Goal: Understand process/instructions: Learn how to perform a task or action

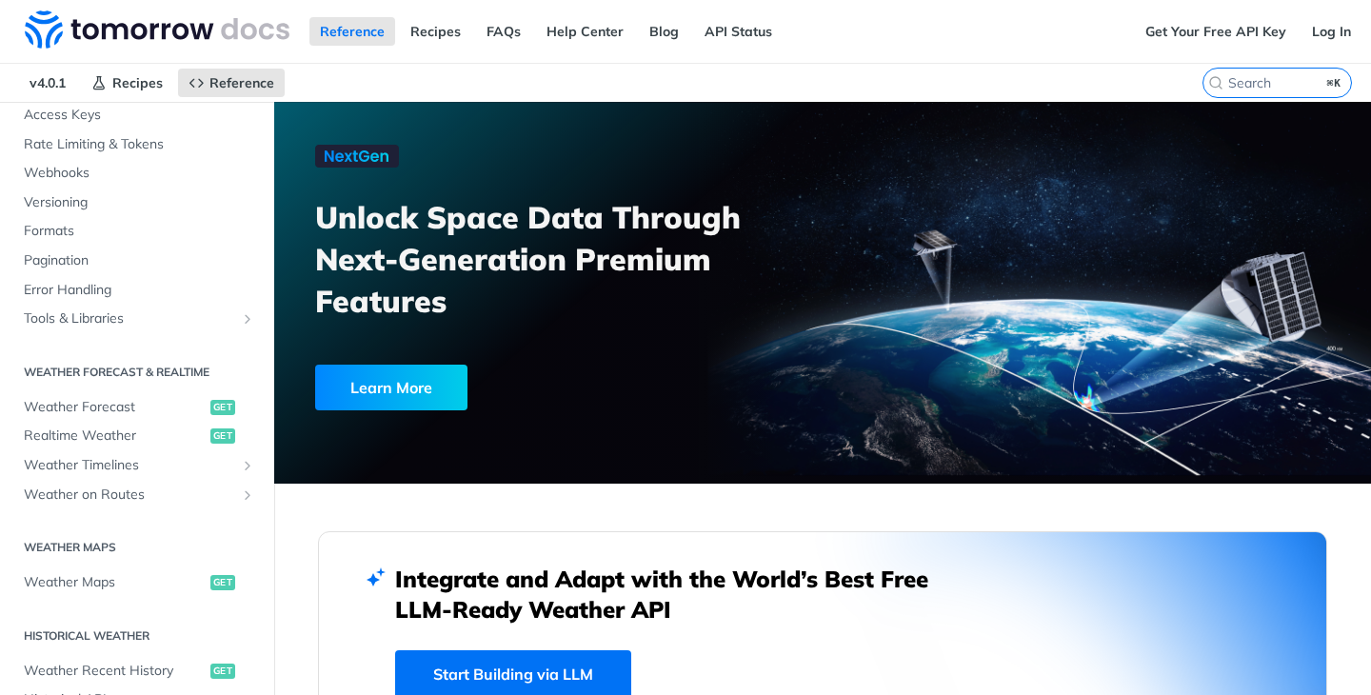
scroll to position [184, 0]
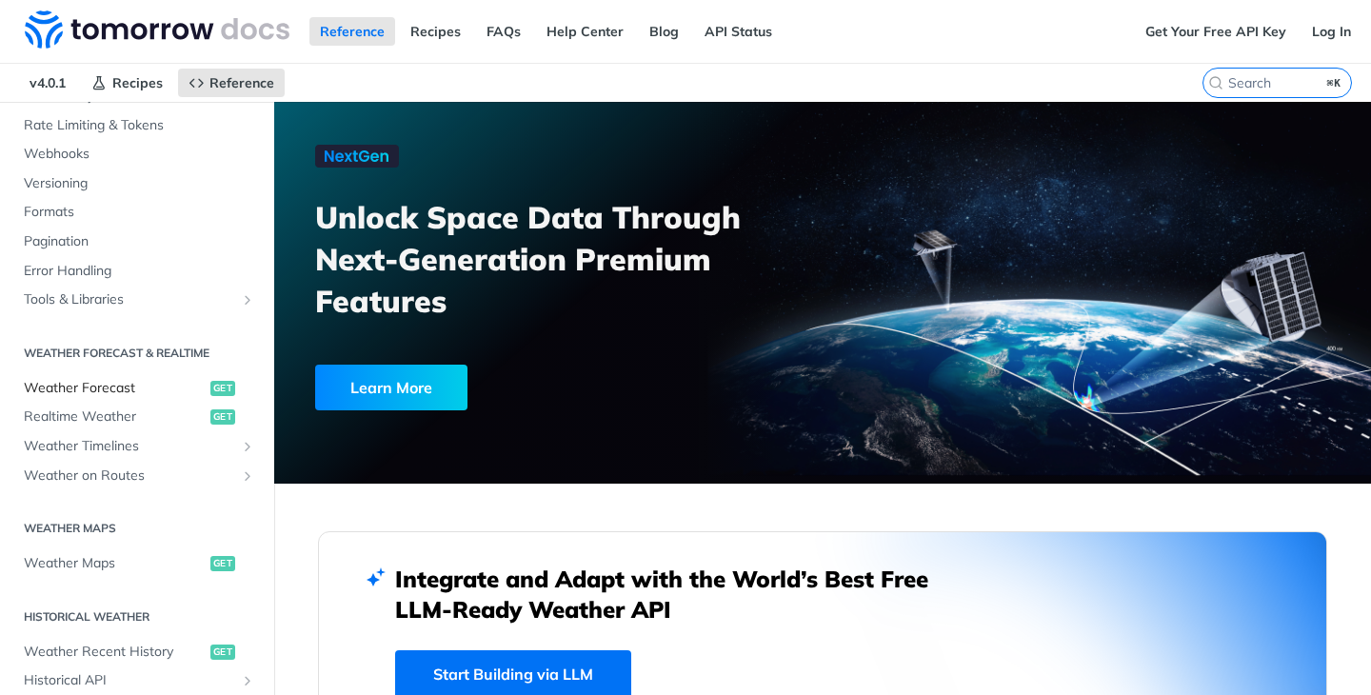
click at [166, 390] on span "Weather Forecast" at bounding box center [115, 388] width 182 height 19
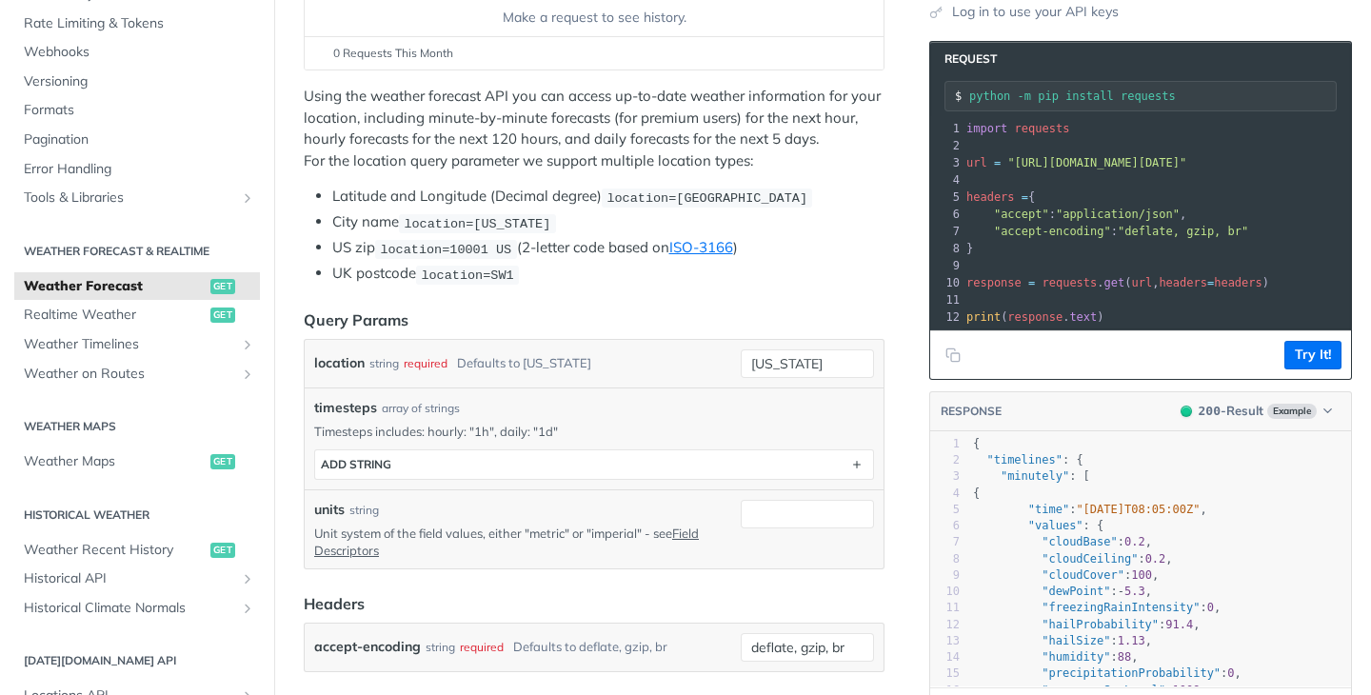
scroll to position [316, 0]
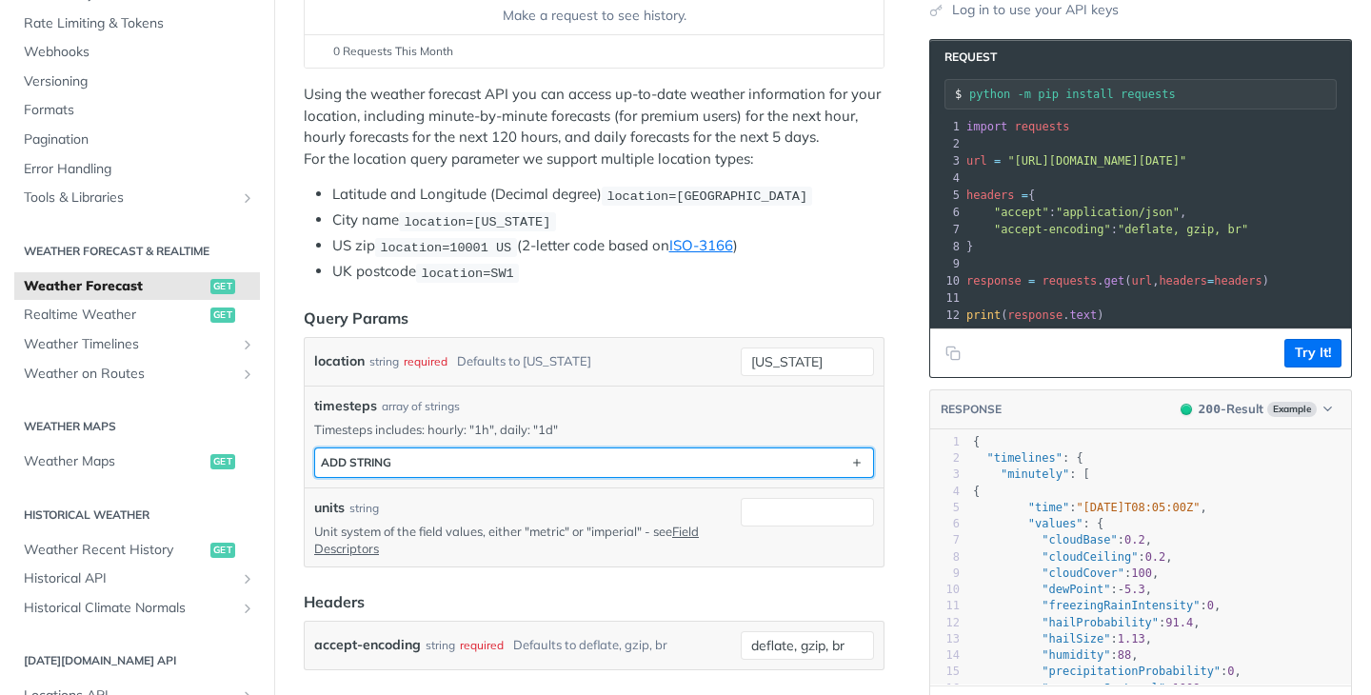
click at [493, 457] on button "ADD string" at bounding box center [594, 462] width 558 height 29
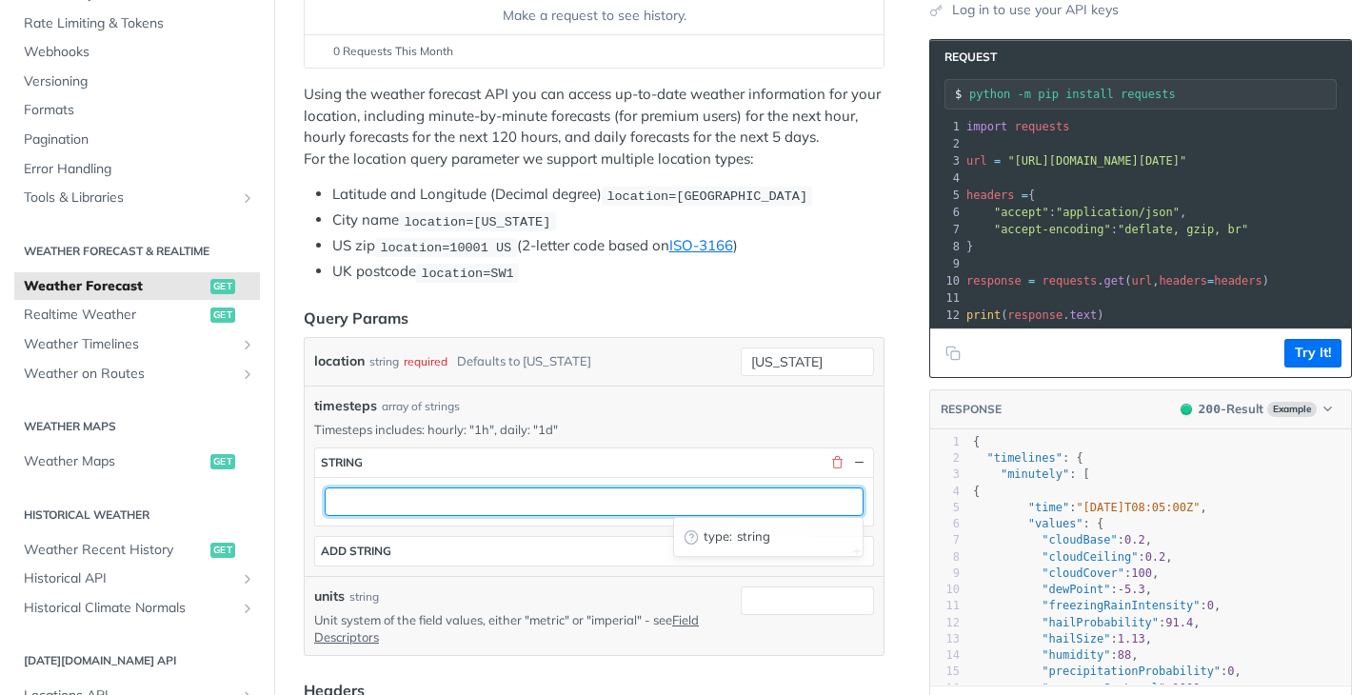
click at [488, 501] on input "text" at bounding box center [594, 501] width 539 height 29
type input "1h"
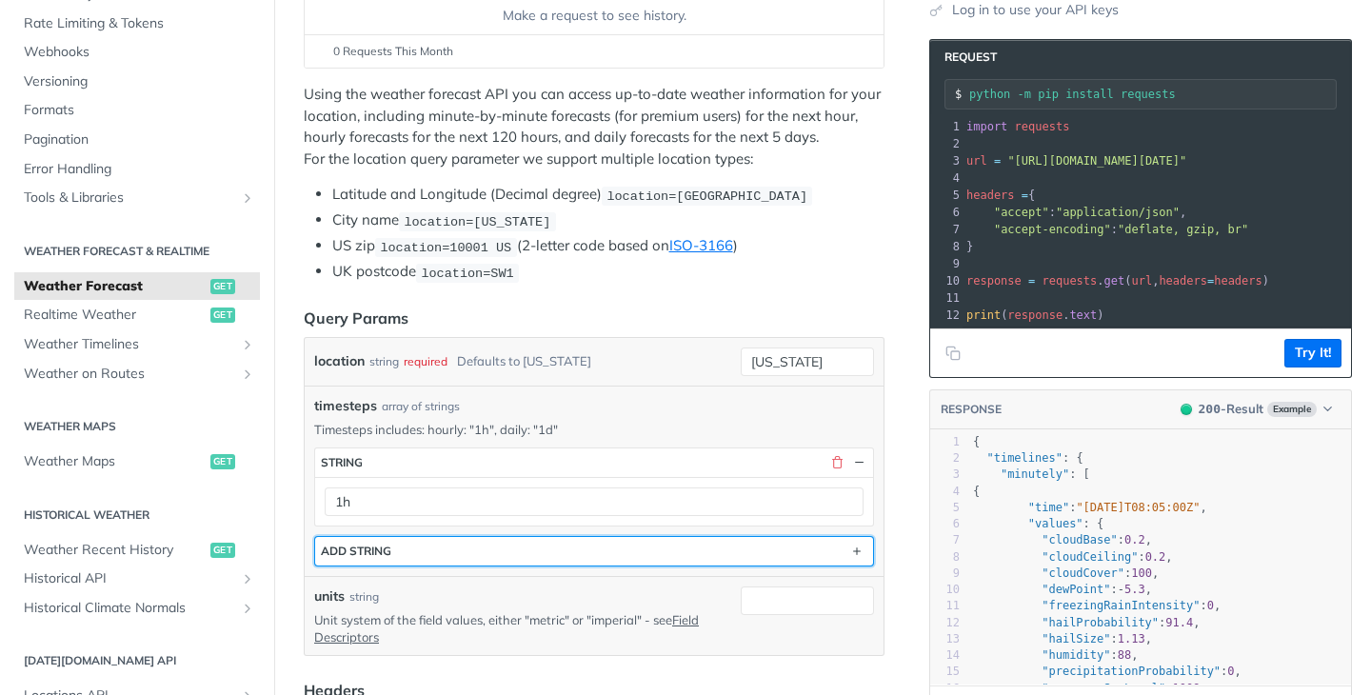
click at [509, 538] on button "ADD string" at bounding box center [594, 551] width 558 height 29
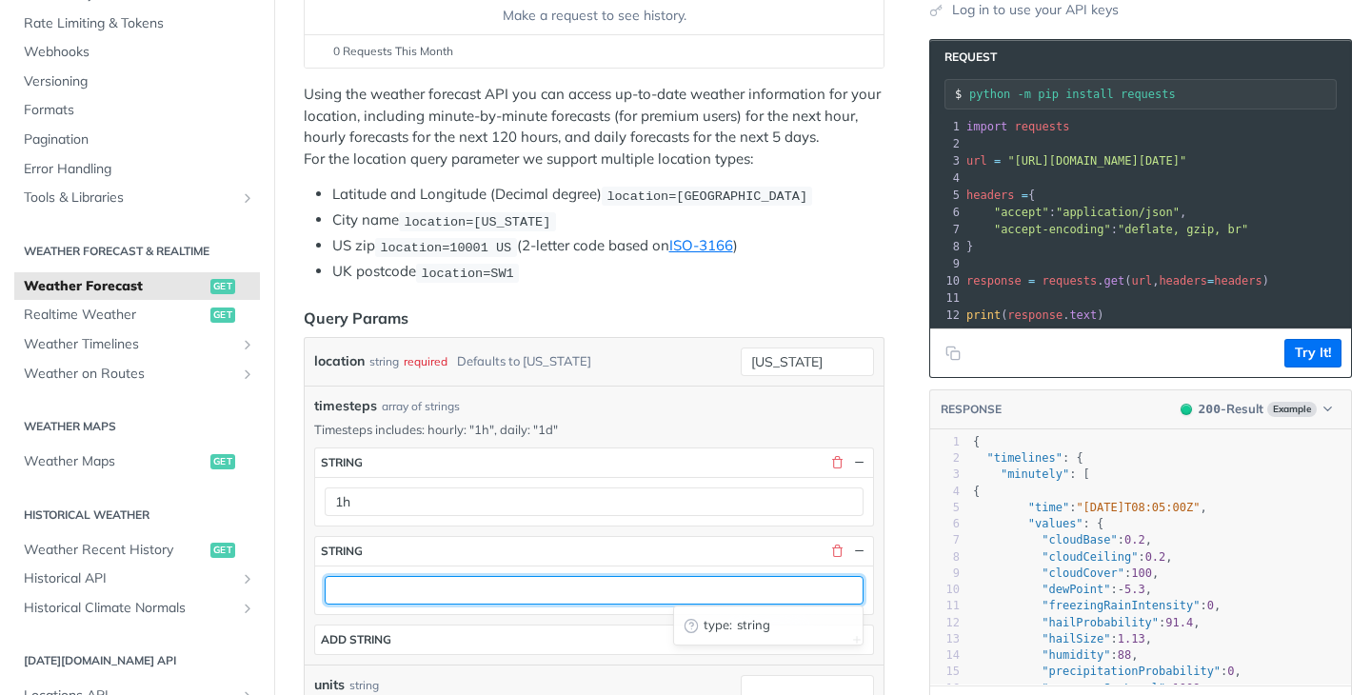
click at [491, 580] on input "text" at bounding box center [594, 590] width 539 height 29
type input "1d"
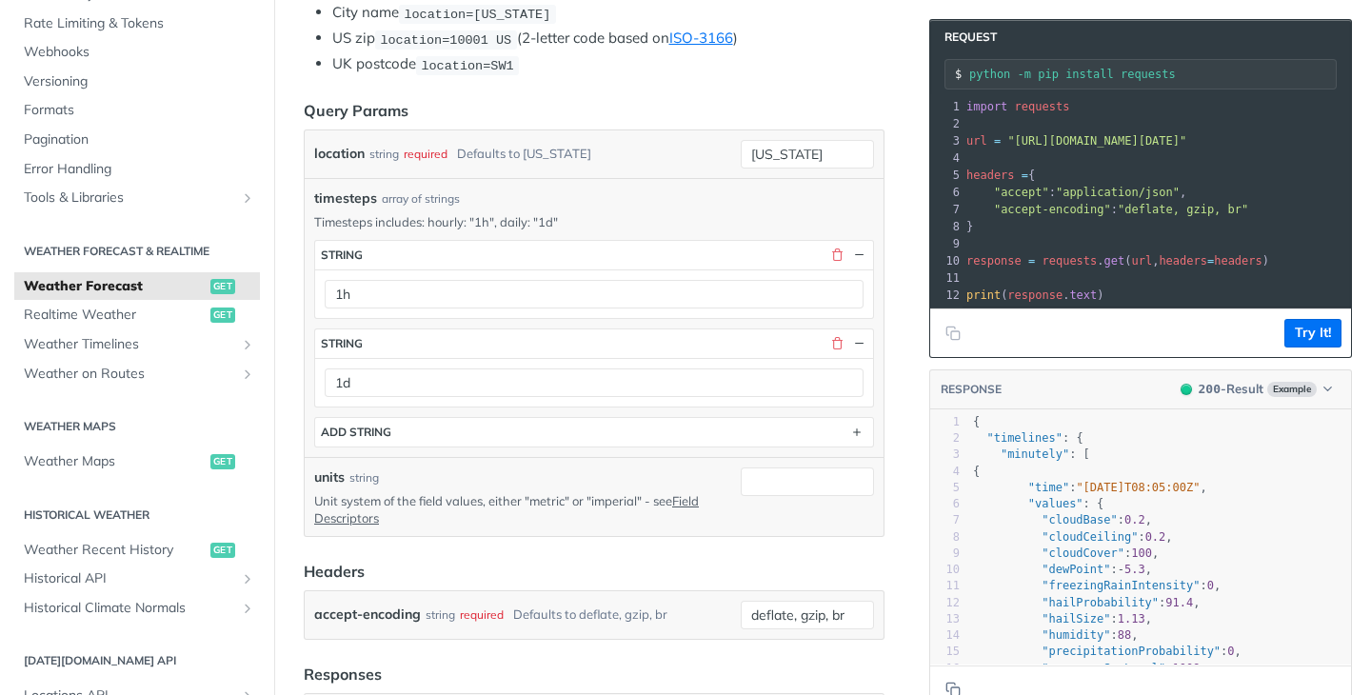
scroll to position [531, 0]
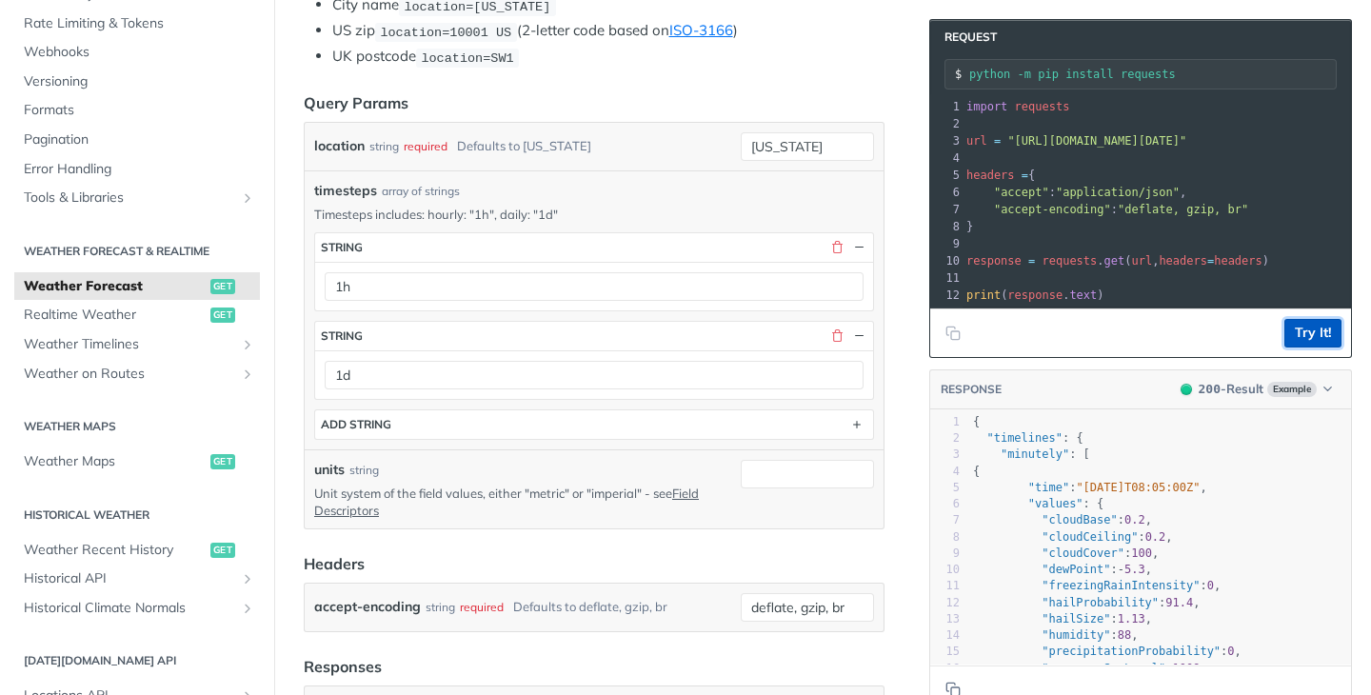
click at [1321, 327] on button "Try It!" at bounding box center [1312, 333] width 57 height 29
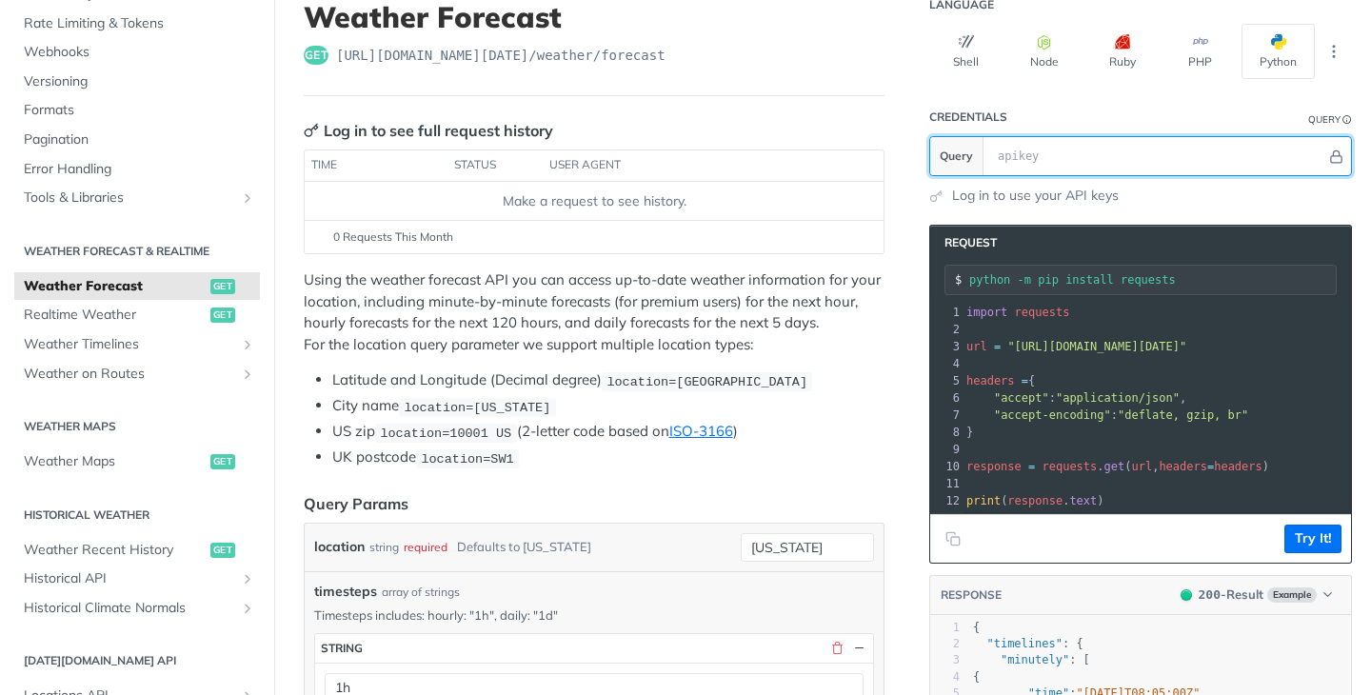
scroll to position [0, 0]
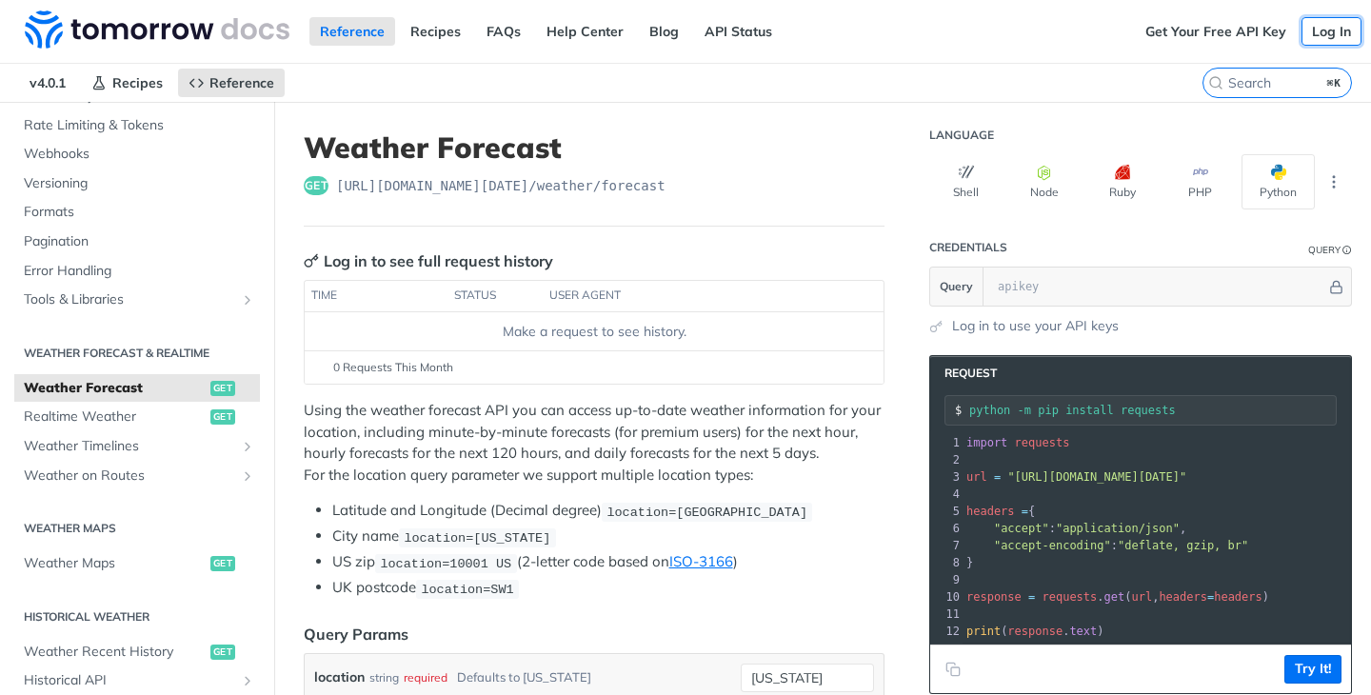
click at [1325, 24] on link "Log In" at bounding box center [1331, 31] width 60 height 29
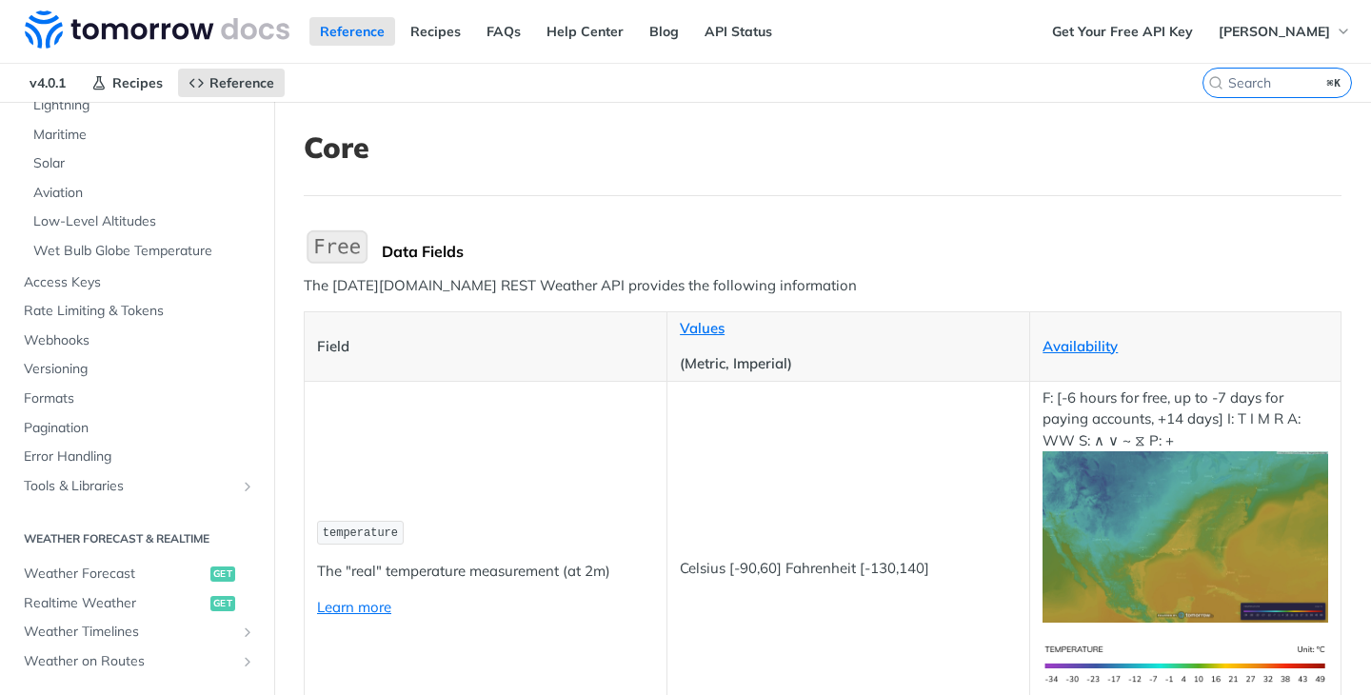
scroll to position [552, 0]
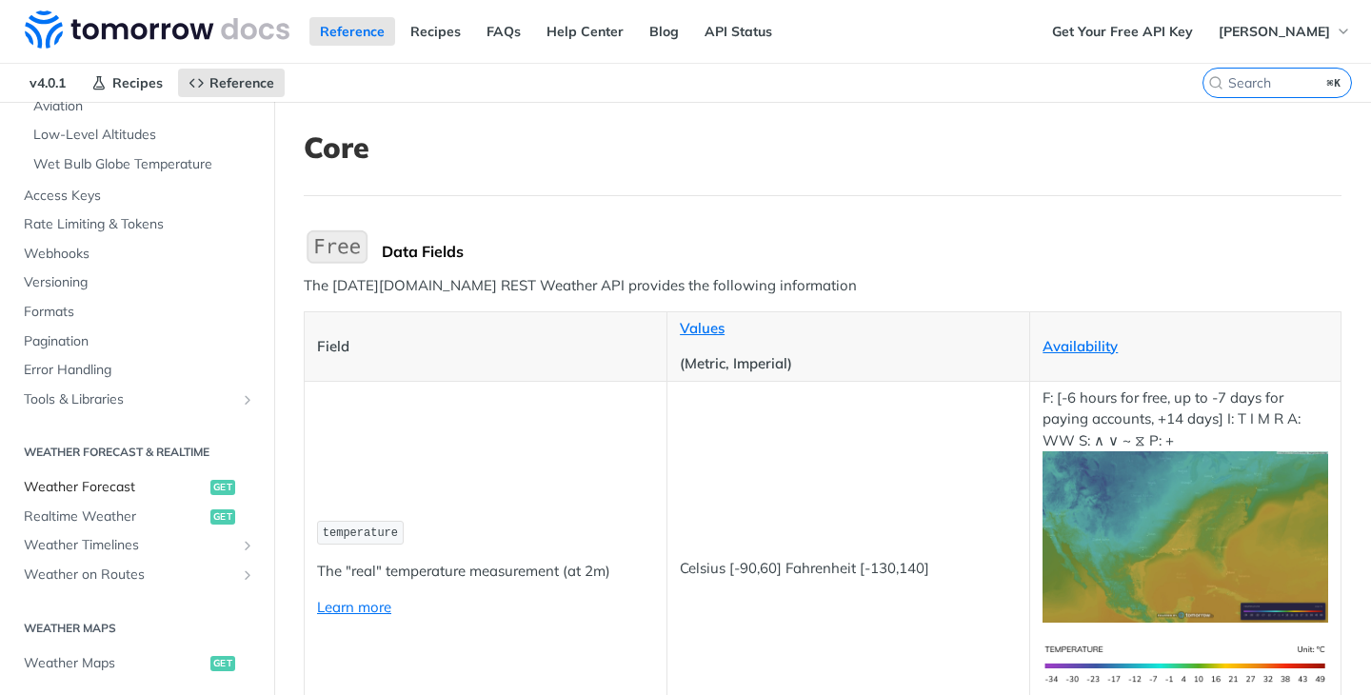
click at [177, 478] on span "Weather Forecast" at bounding box center [115, 487] width 182 height 19
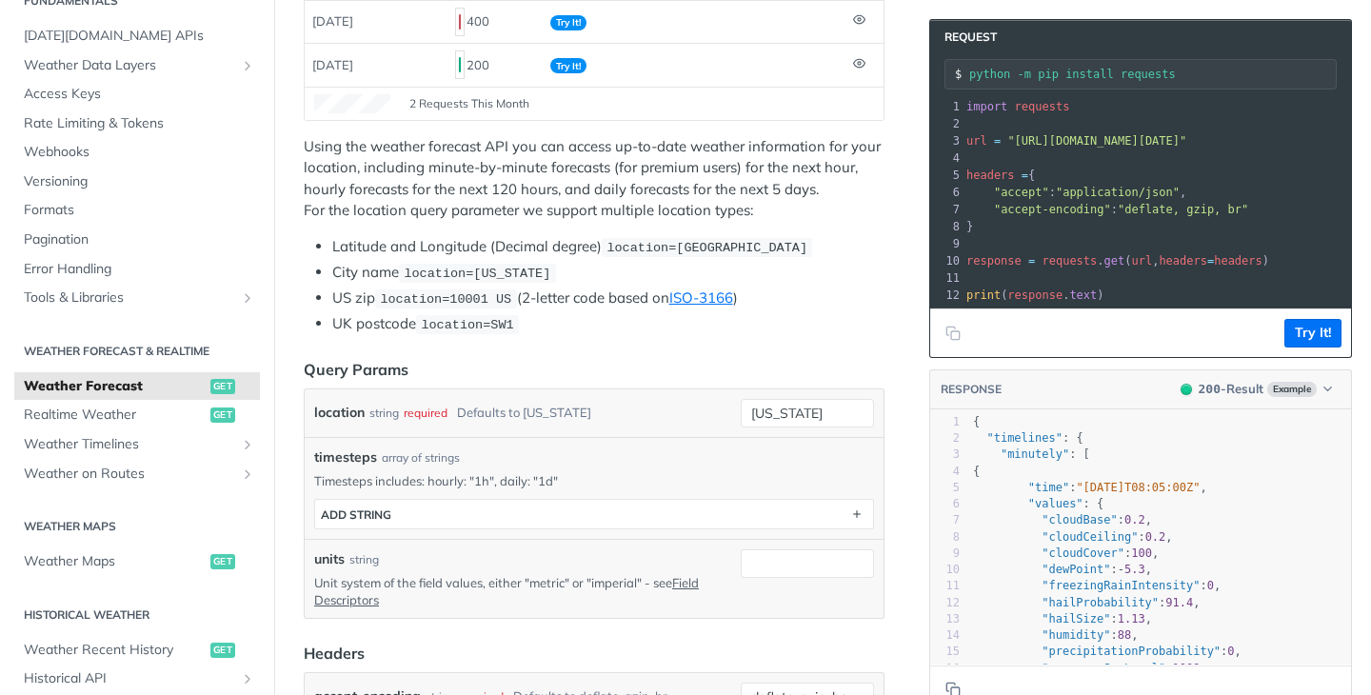
scroll to position [417, 0]
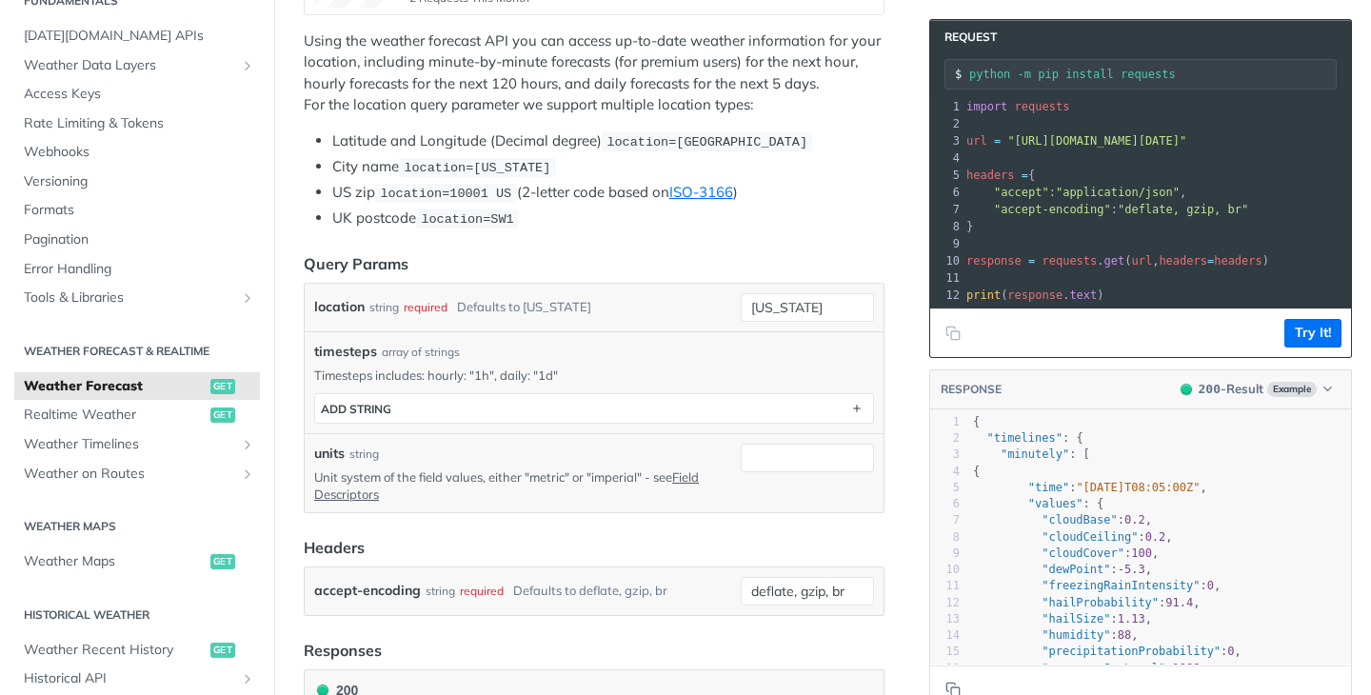
click at [538, 433] on div "units string Unit system of the field values, either "metric" or "imperial" - s…" at bounding box center [594, 472] width 579 height 79
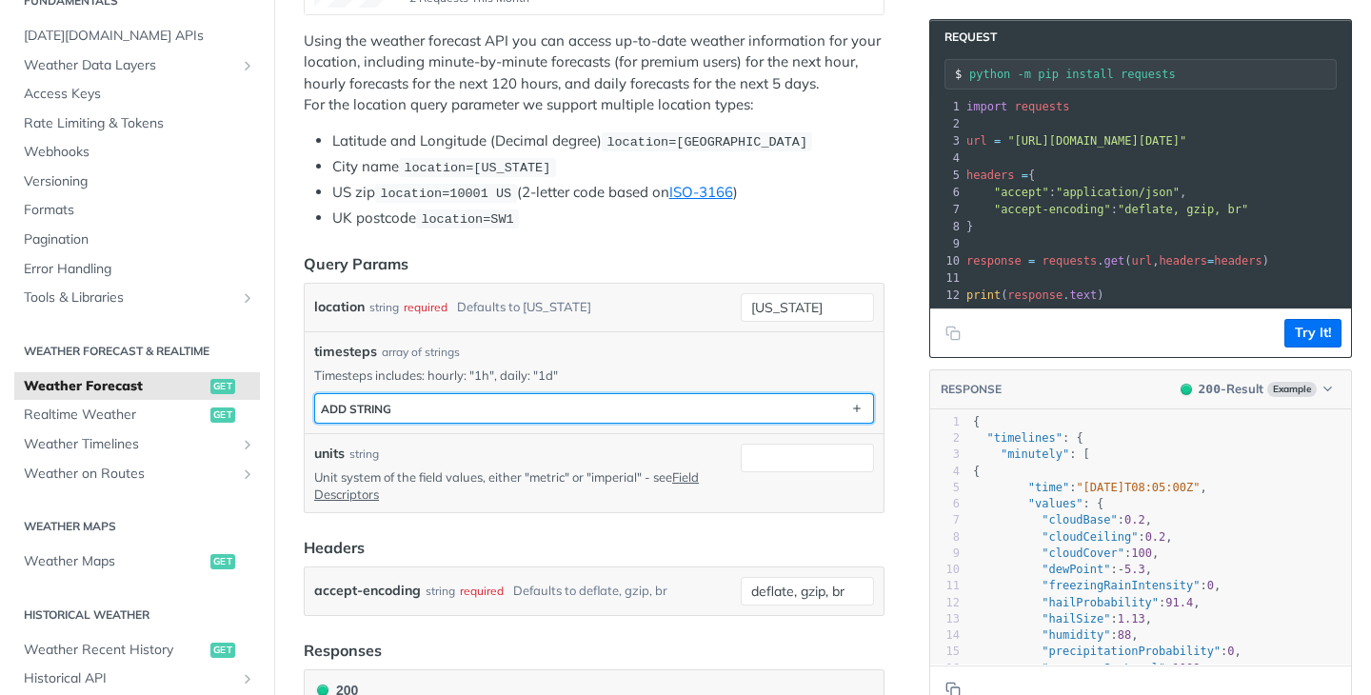
click at [542, 406] on button "ADD string" at bounding box center [594, 408] width 558 height 29
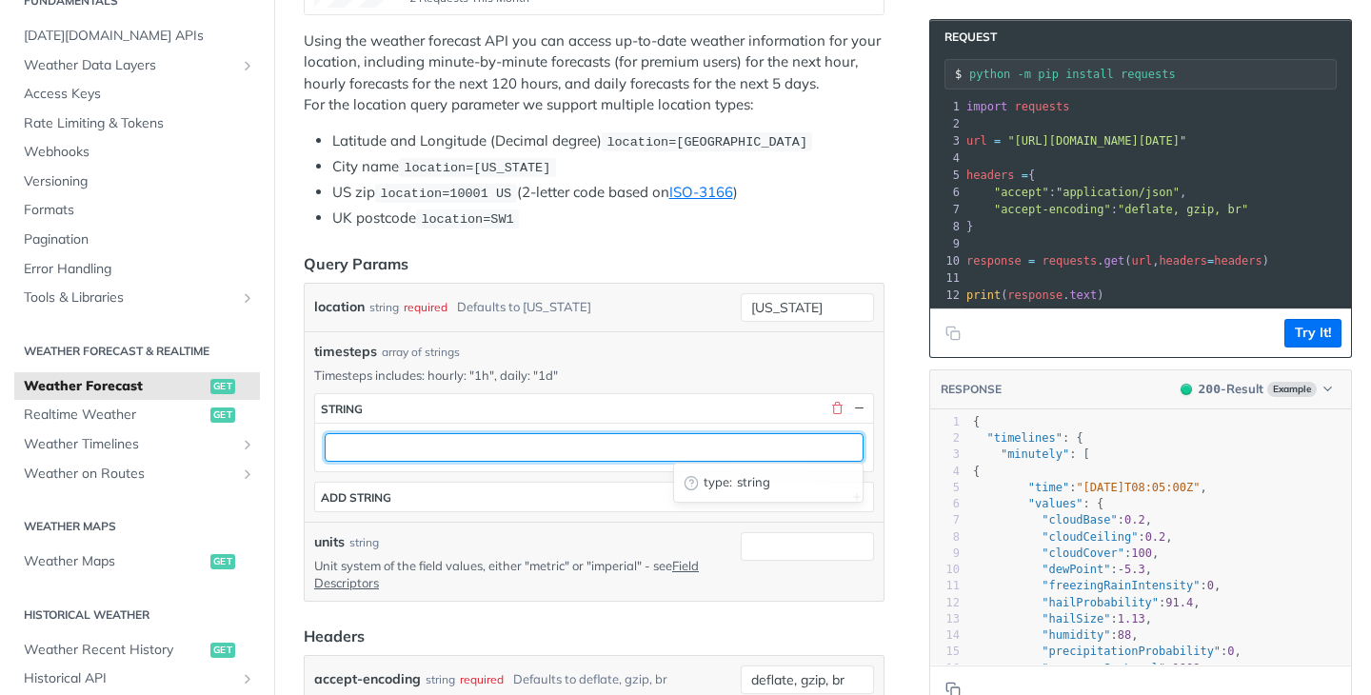
click at [545, 438] on input "text" at bounding box center [594, 447] width 539 height 29
type input "1h"
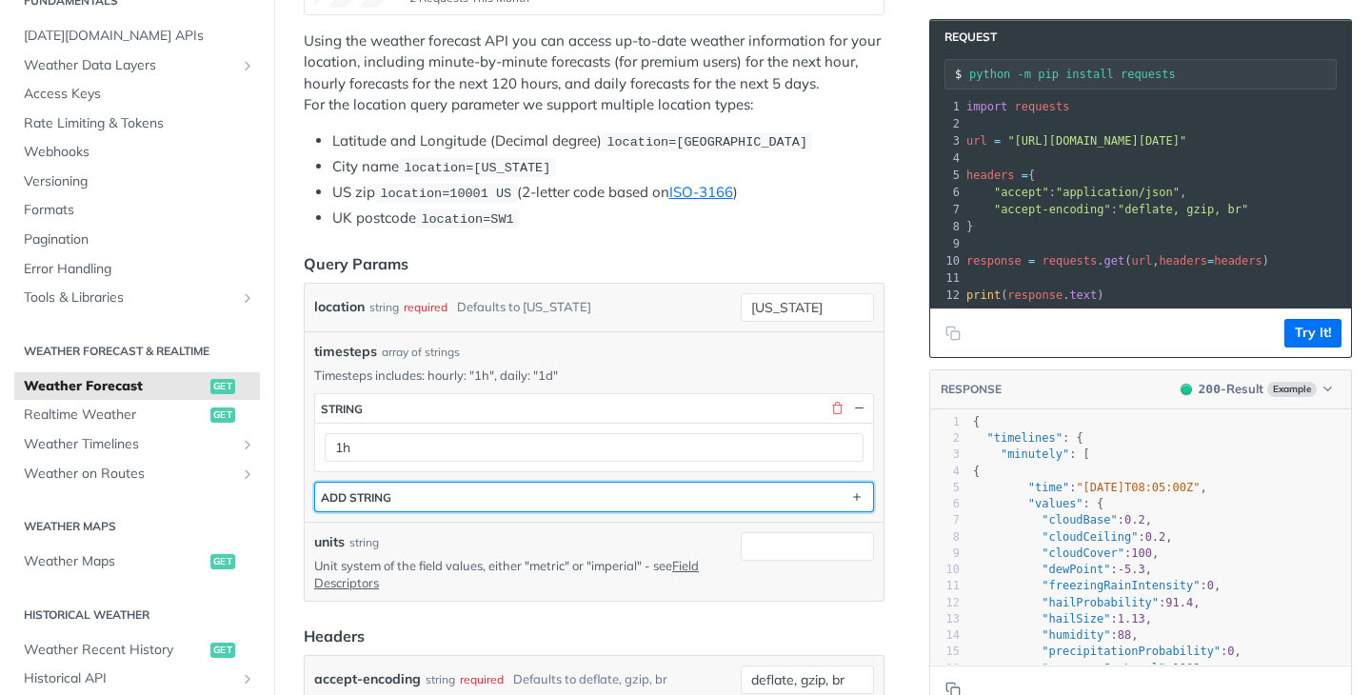
click at [561, 487] on button "ADD string" at bounding box center [594, 497] width 558 height 29
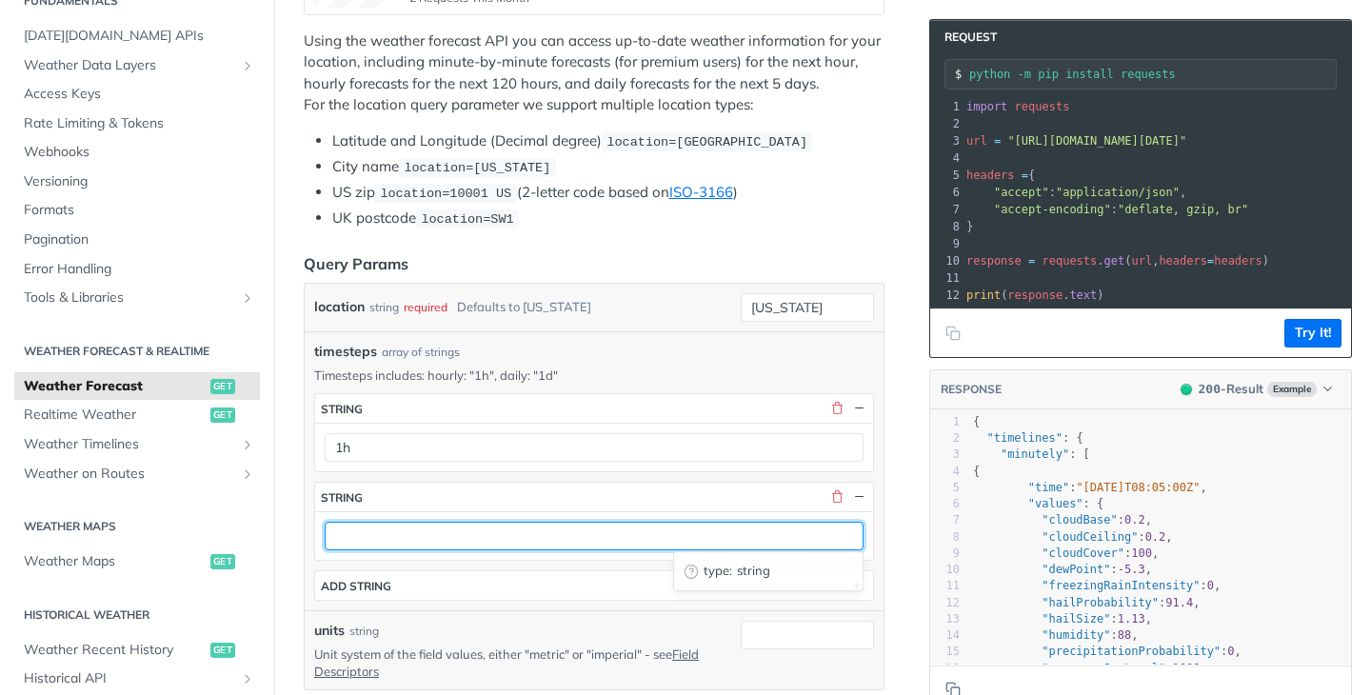
click at [547, 534] on input "text" at bounding box center [594, 536] width 539 height 29
type input "1d"
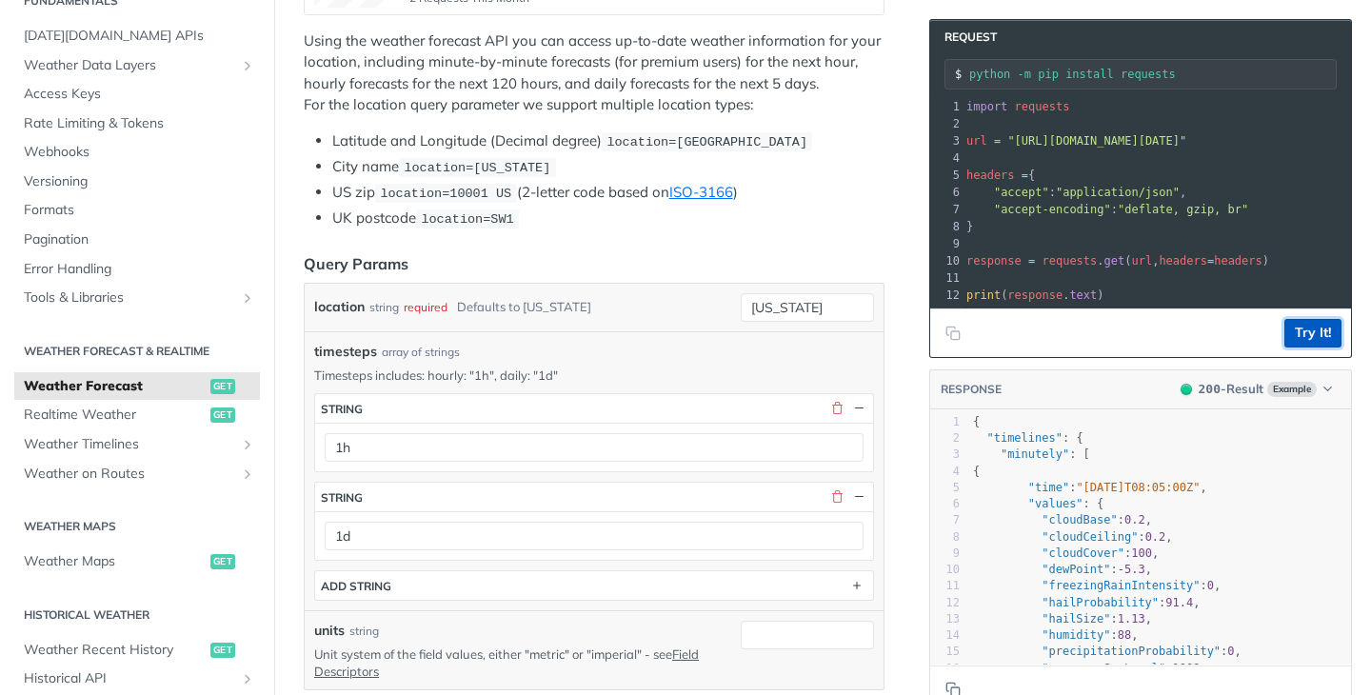
click at [1315, 338] on button "Try It!" at bounding box center [1312, 333] width 57 height 29
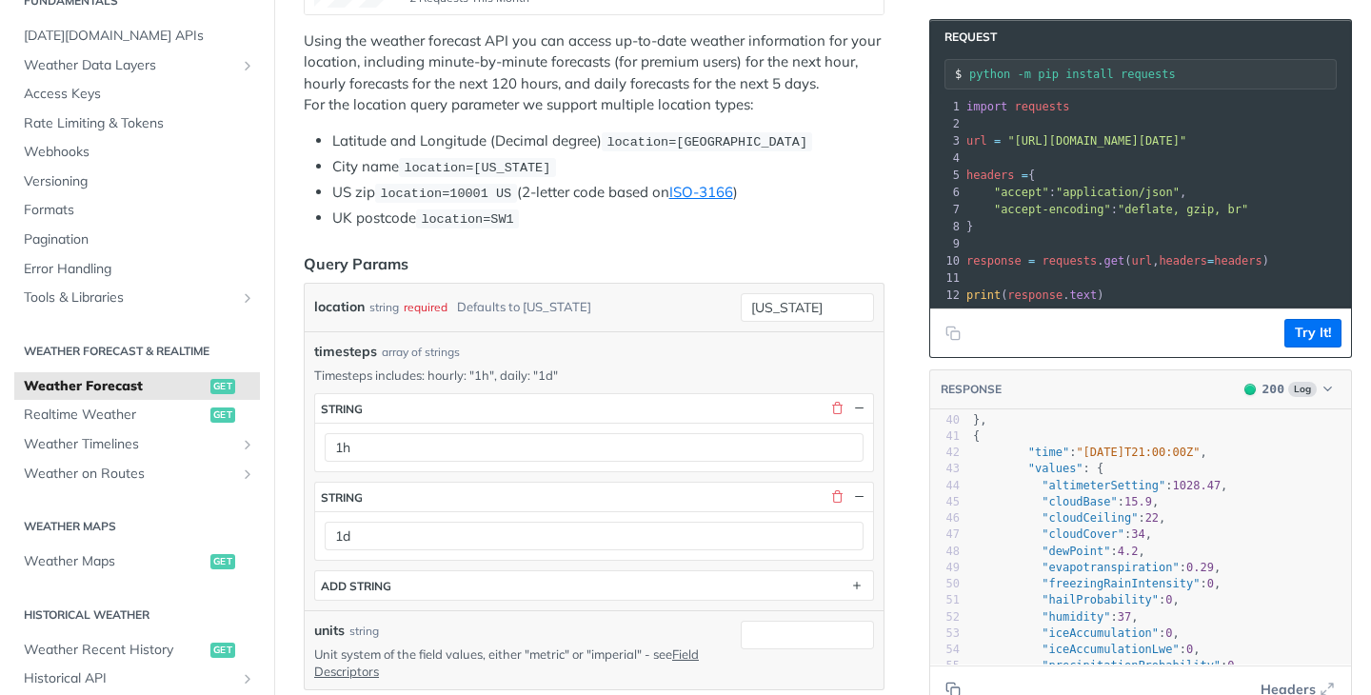
scroll to position [0, 0]
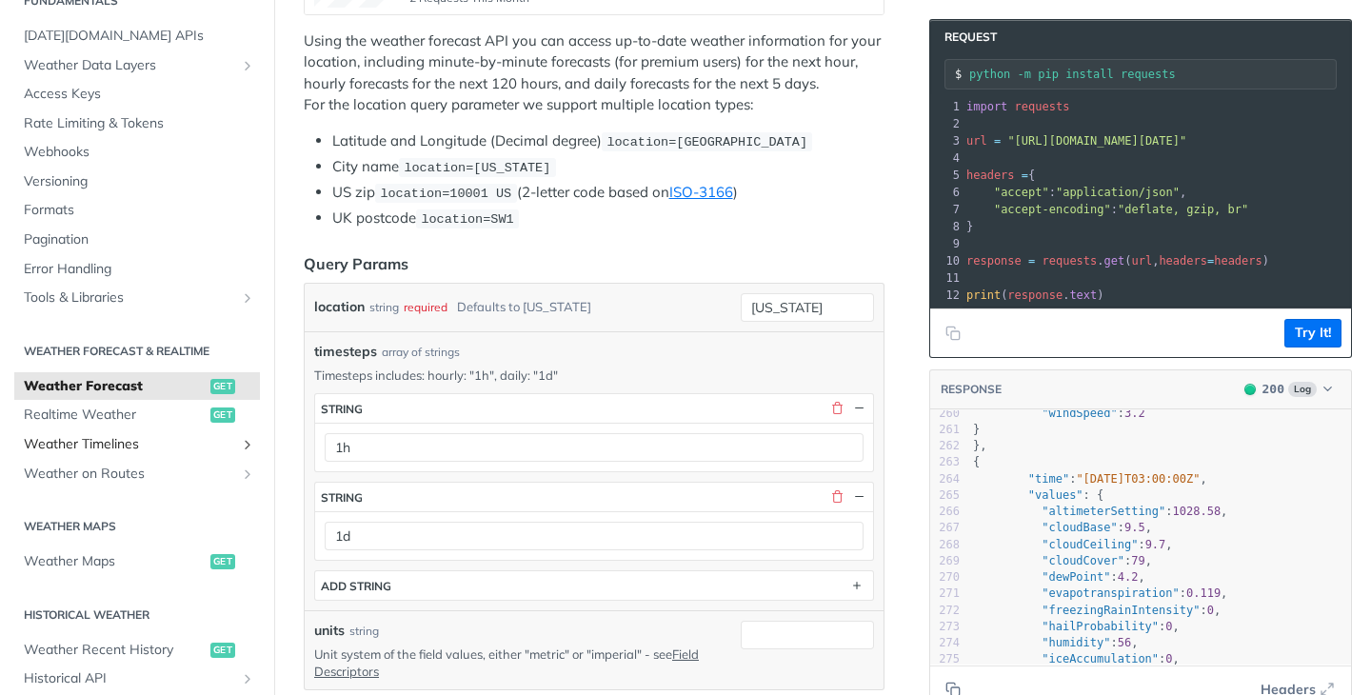
click at [201, 441] on span "Weather Timelines" at bounding box center [129, 444] width 211 height 19
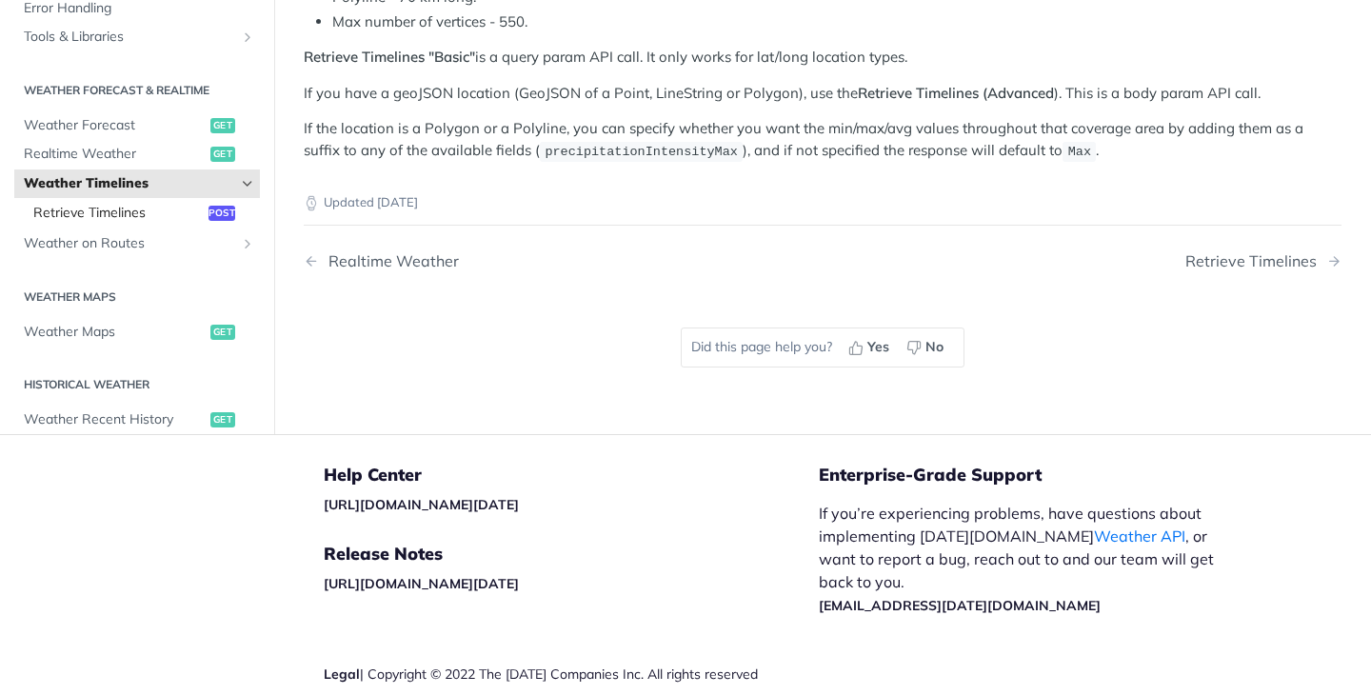
click at [220, 198] on link "Retrieve Timelines post" at bounding box center [142, 212] width 236 height 29
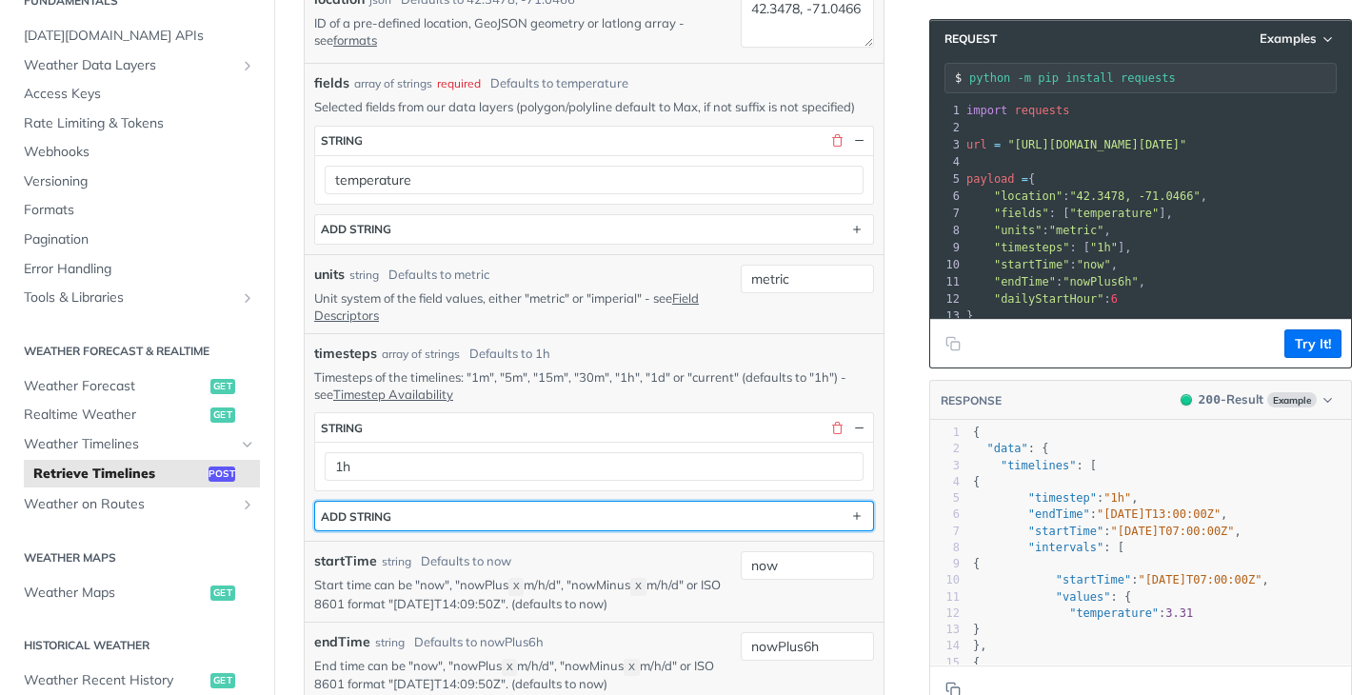
click at [560, 515] on button "ADD string" at bounding box center [594, 516] width 558 height 29
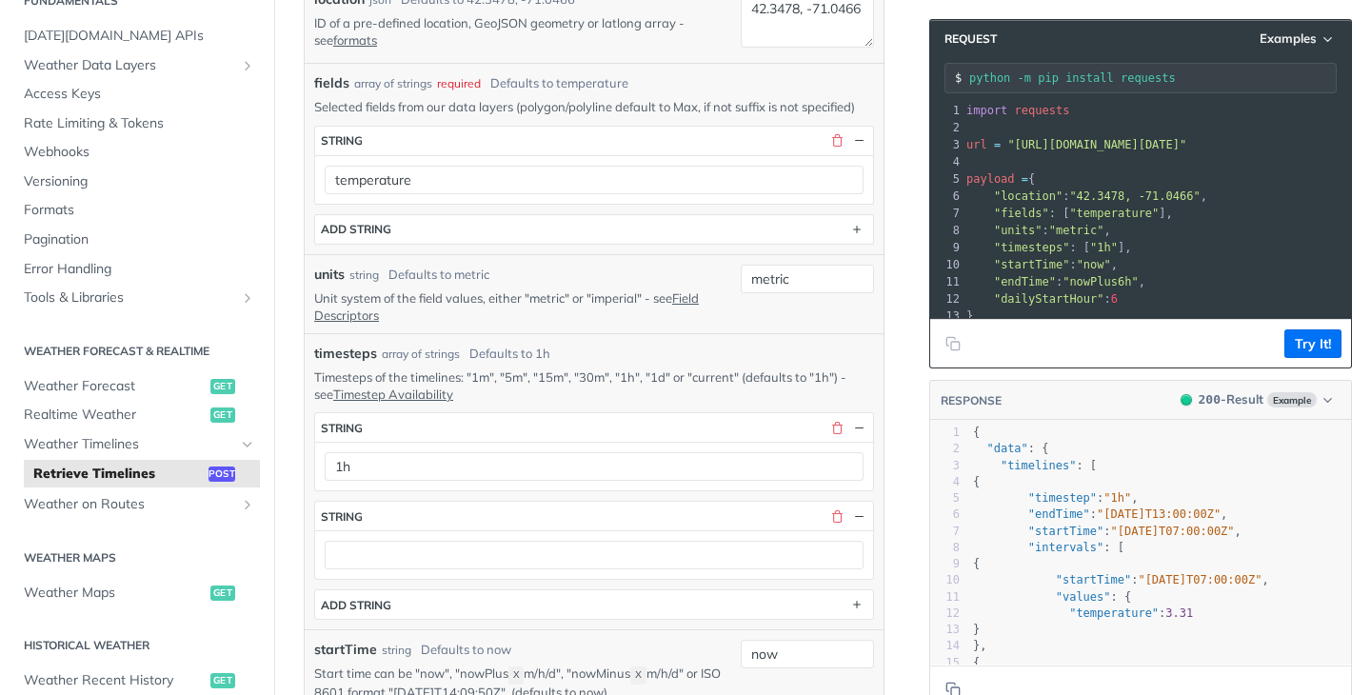
click at [545, 539] on div at bounding box center [594, 554] width 558 height 49
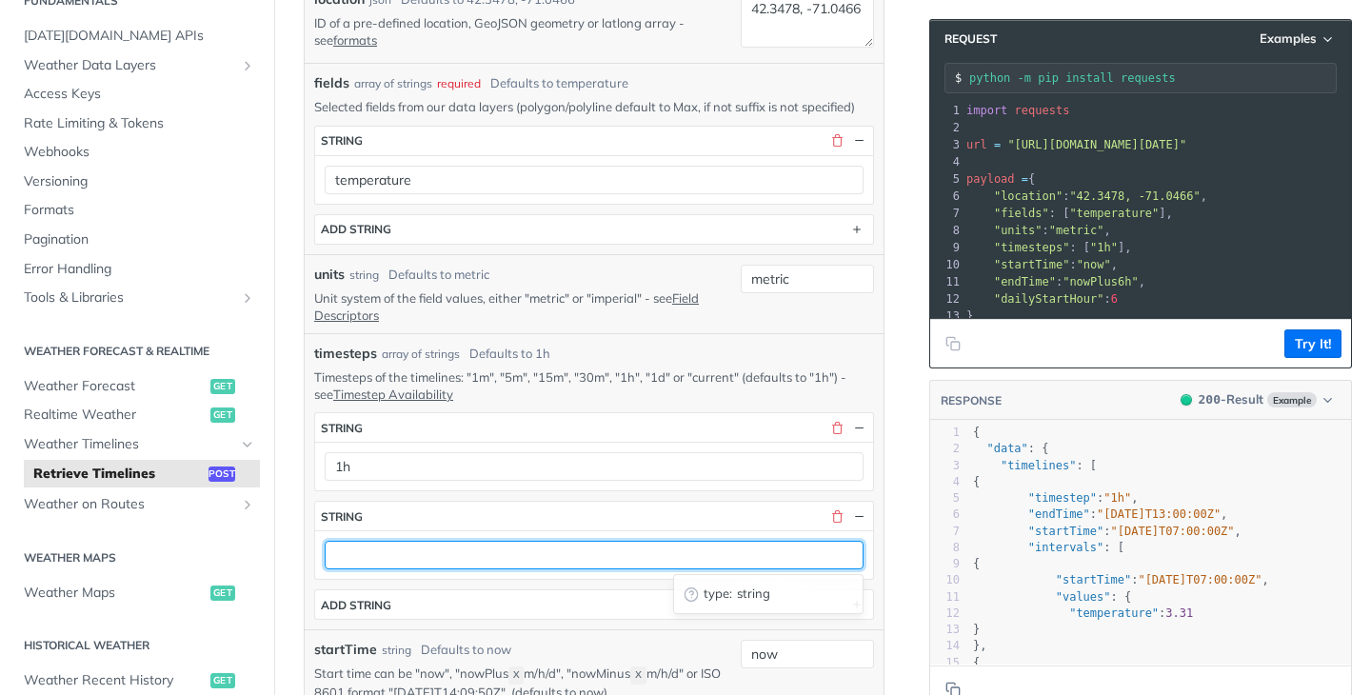
click at [543, 545] on input "text" at bounding box center [594, 555] width 539 height 29
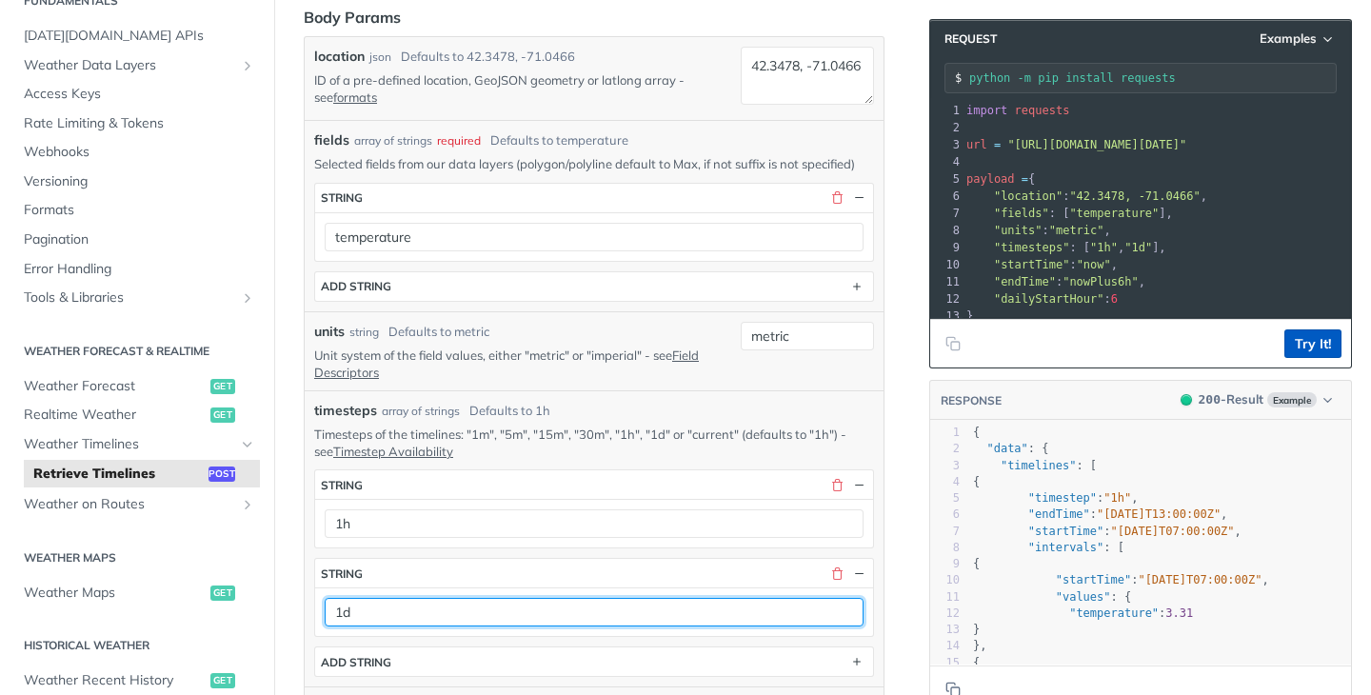
type input "1d"
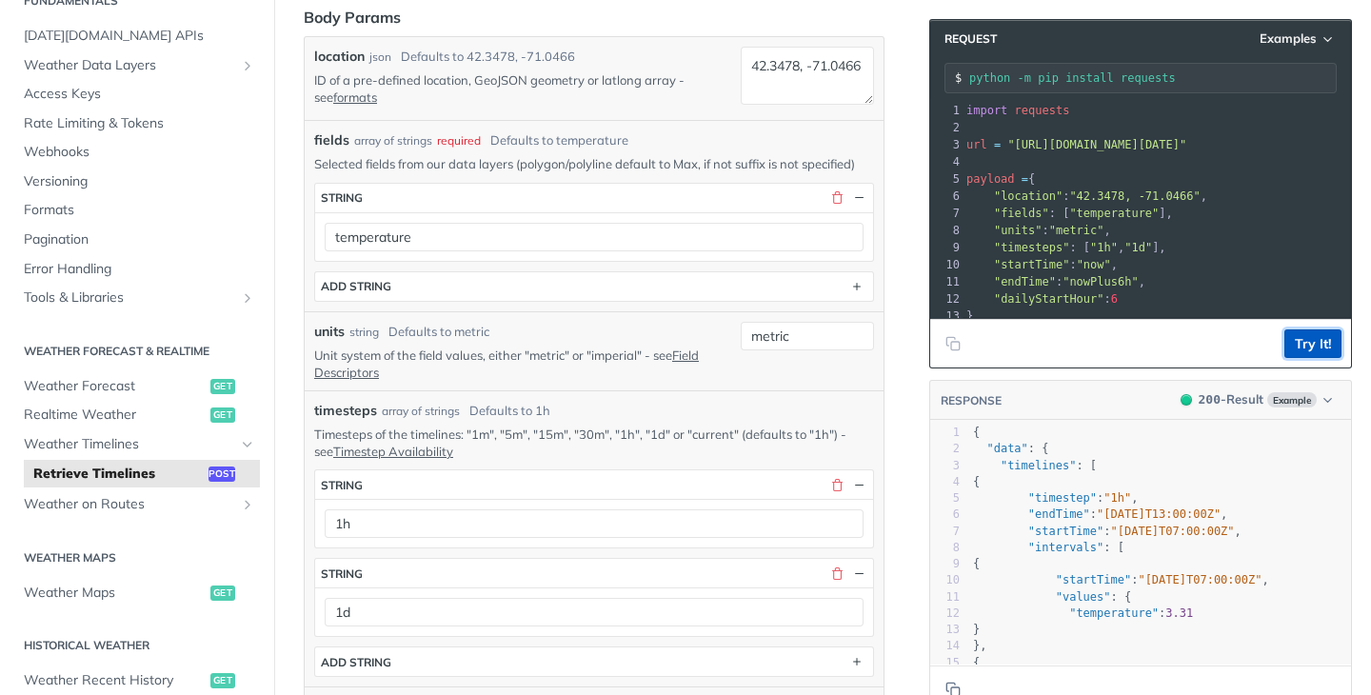
click at [1298, 342] on button "Try It!" at bounding box center [1312, 343] width 57 height 29
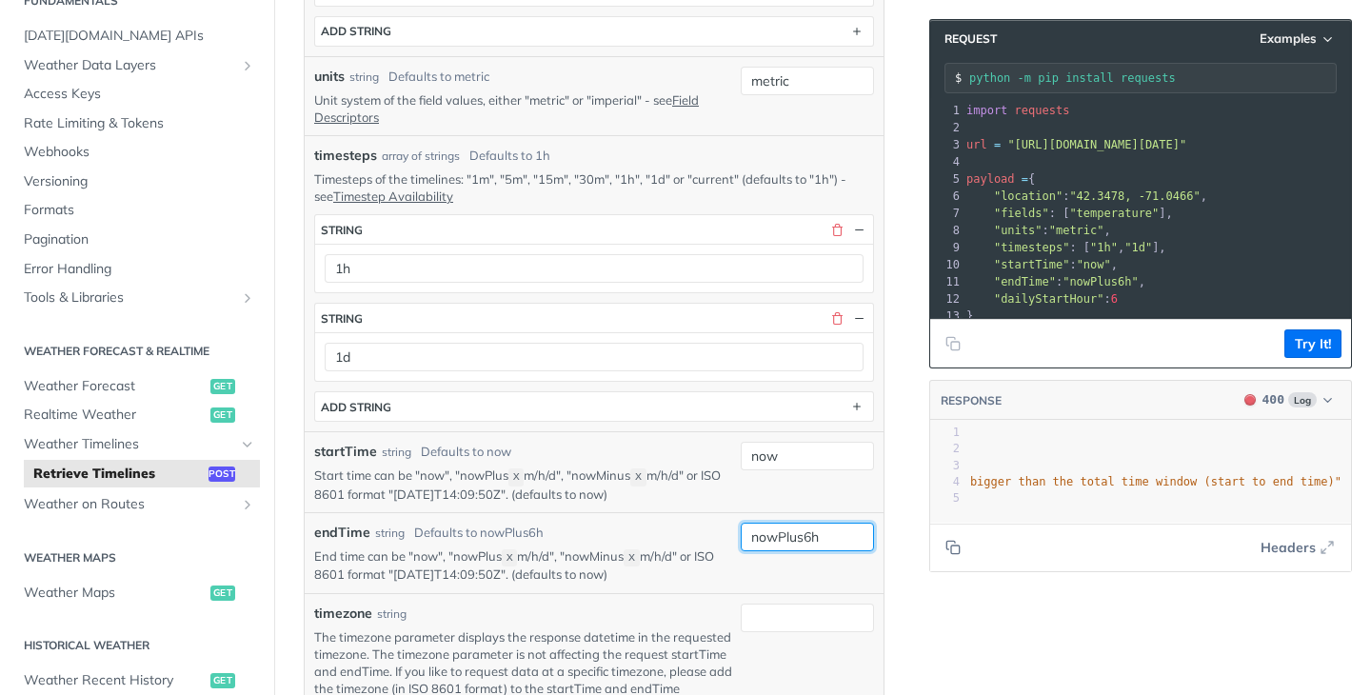
click at [836, 538] on input "nowPlus6h" at bounding box center [807, 537] width 133 height 29
click at [816, 536] on input "nowPlus6h" at bounding box center [807, 537] width 133 height 29
click at [813, 536] on input "nowPlus648" at bounding box center [807, 537] width 133 height 29
click at [1302, 340] on button "Try It!" at bounding box center [1312, 343] width 57 height 29
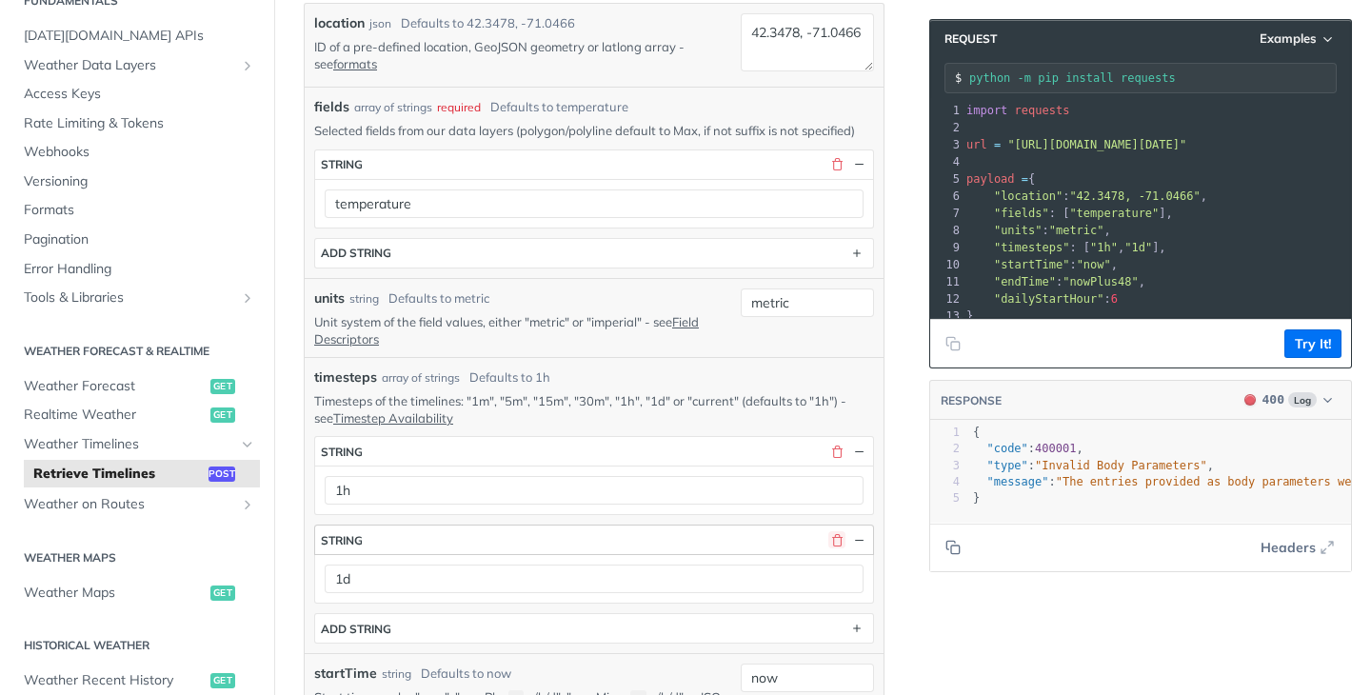
click at [835, 539] on button "button" at bounding box center [836, 539] width 17 height 17
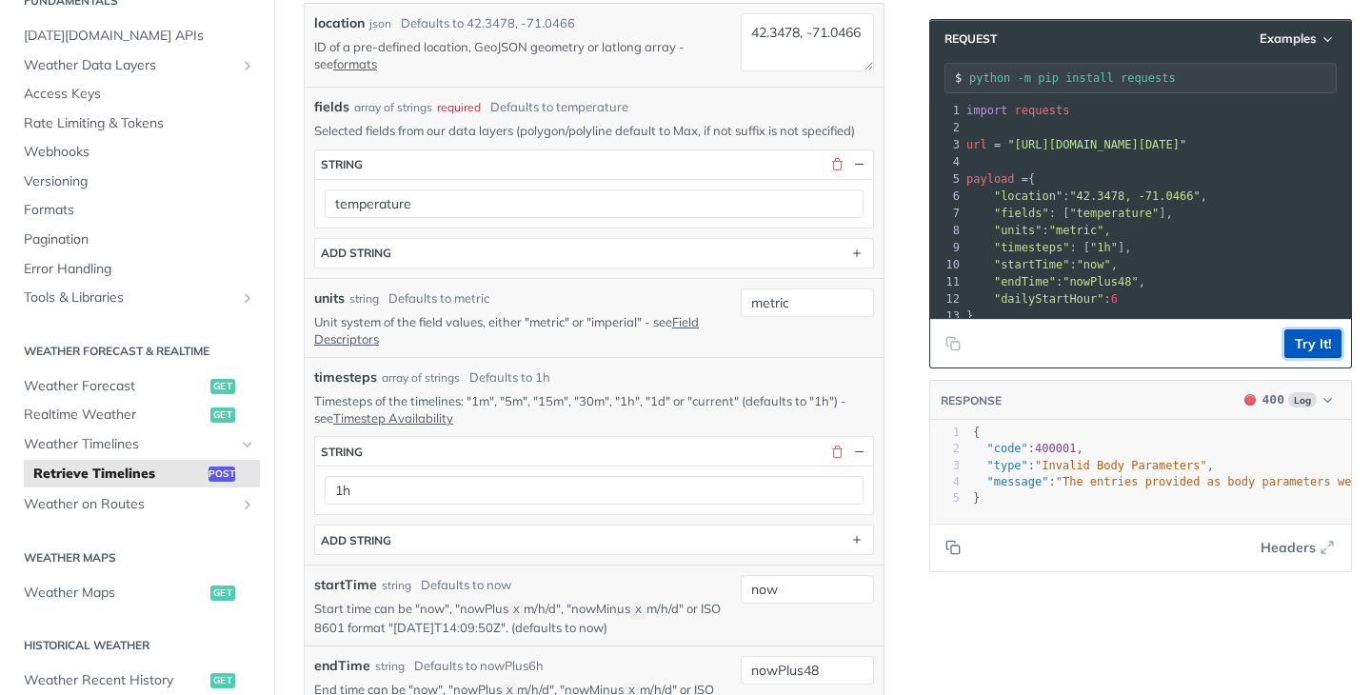
click at [1309, 342] on button "Try It!" at bounding box center [1312, 343] width 57 height 29
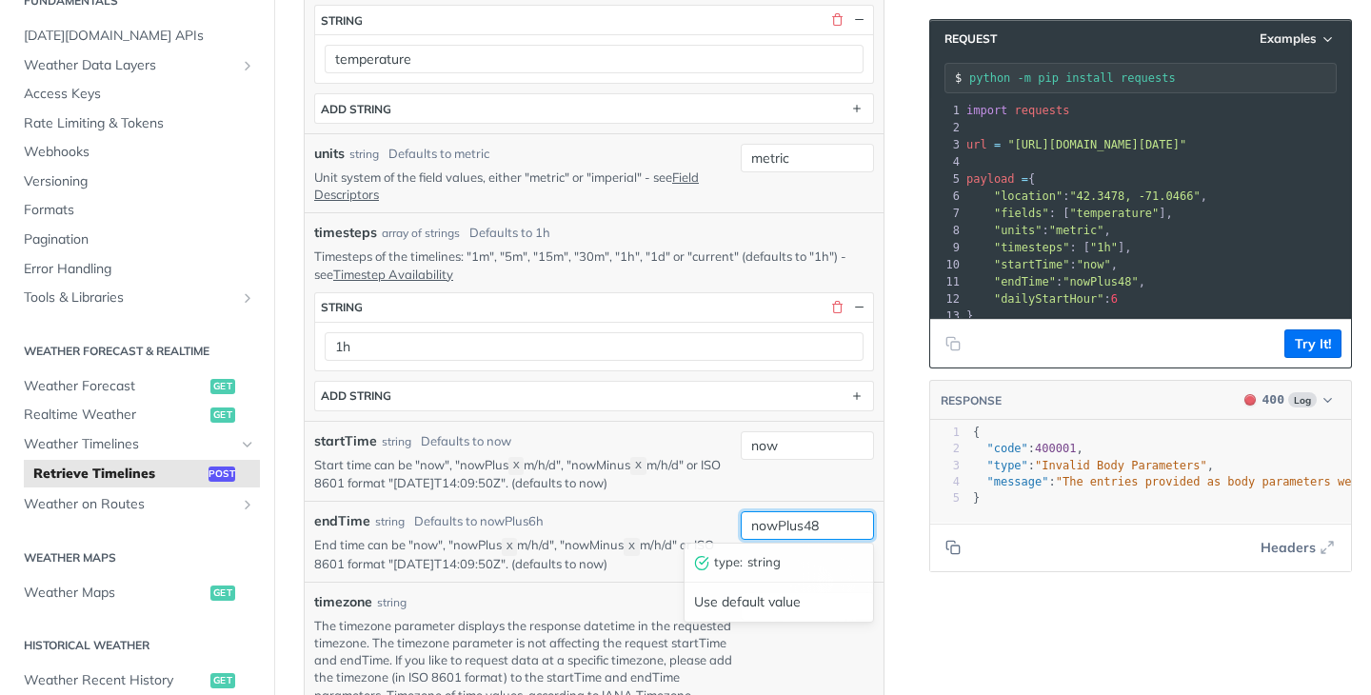
click at [808, 527] on input "nowPlus48" at bounding box center [807, 525] width 133 height 29
click at [1317, 346] on button "Try It!" at bounding box center [1312, 343] width 57 height 29
click at [846, 525] on input "nowPlus24h" at bounding box center [807, 526] width 133 height 29
type input "nowPlus2d"
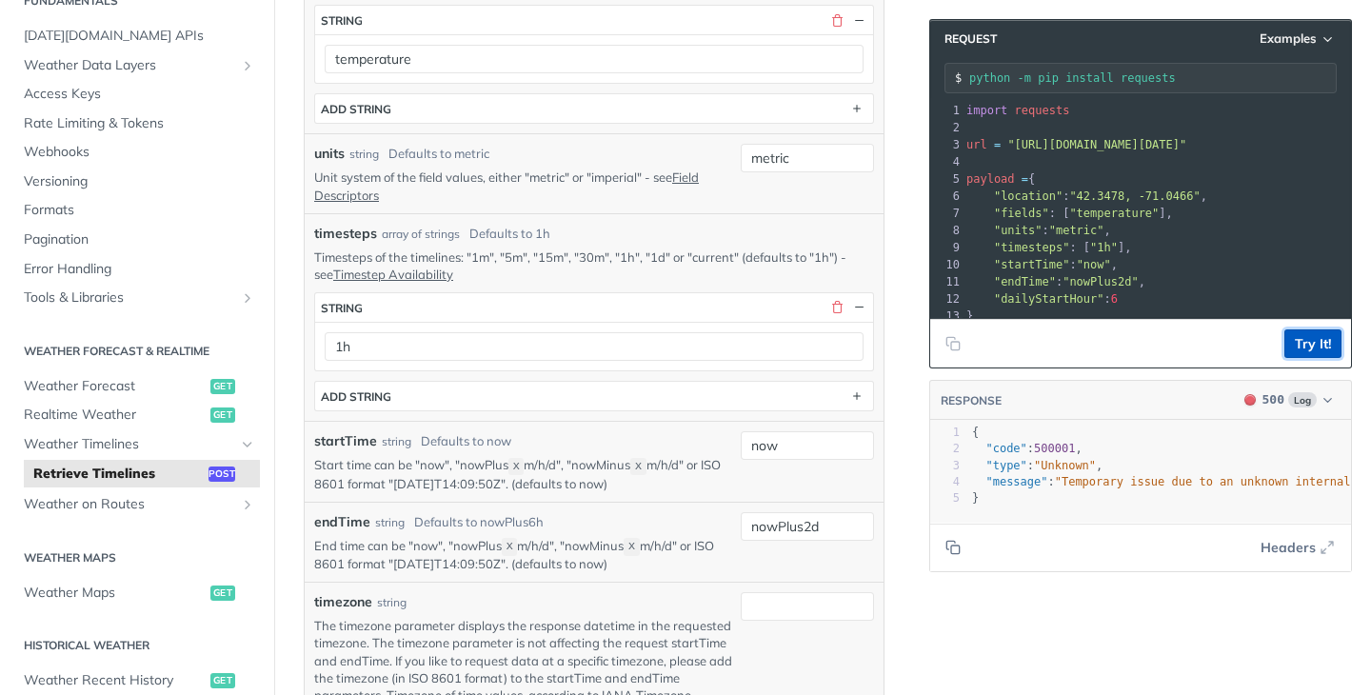
click at [1316, 350] on button "Try It!" at bounding box center [1312, 343] width 57 height 29
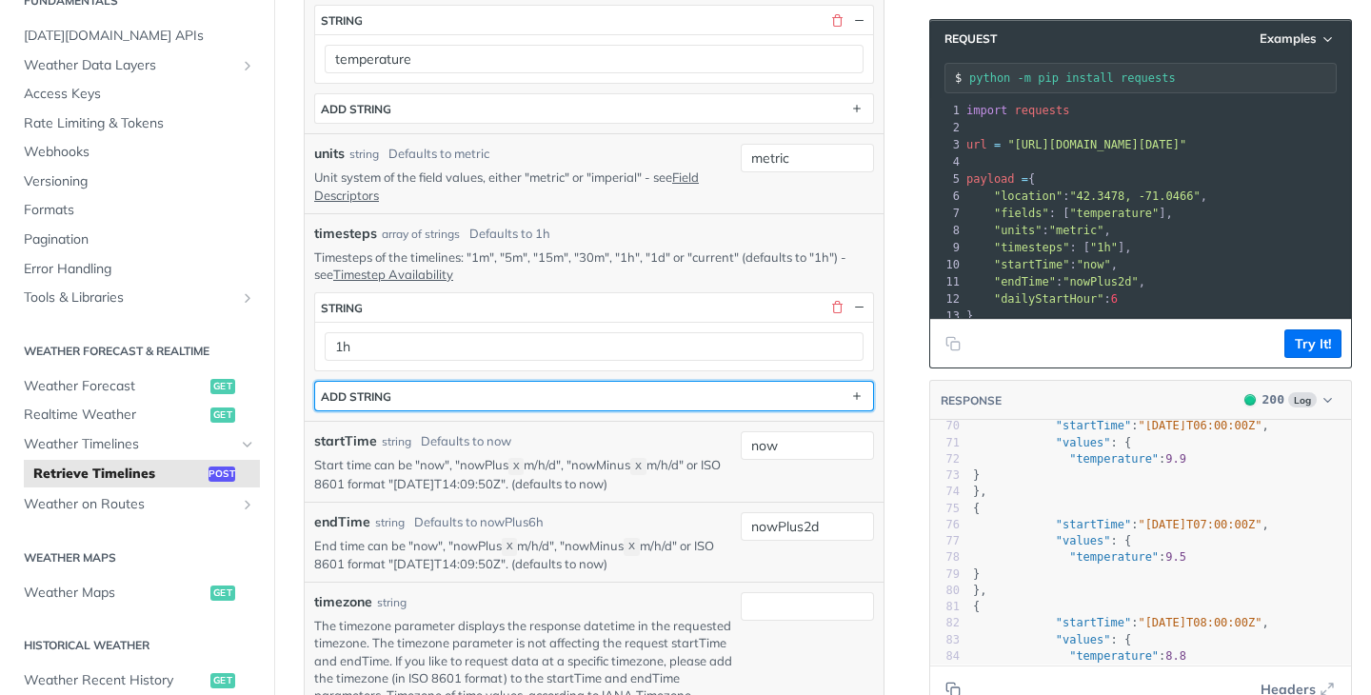
click at [732, 389] on button "ADD string" at bounding box center [594, 396] width 558 height 29
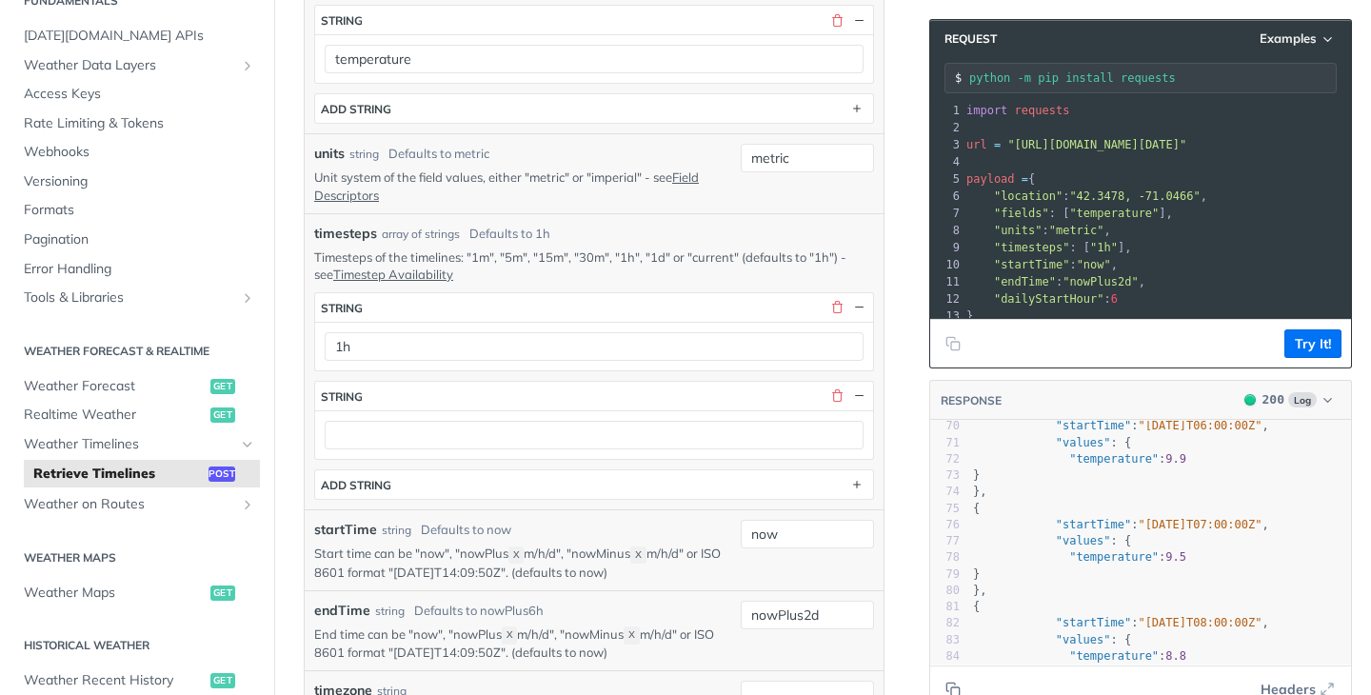
click at [697, 449] on div at bounding box center [594, 434] width 558 height 49
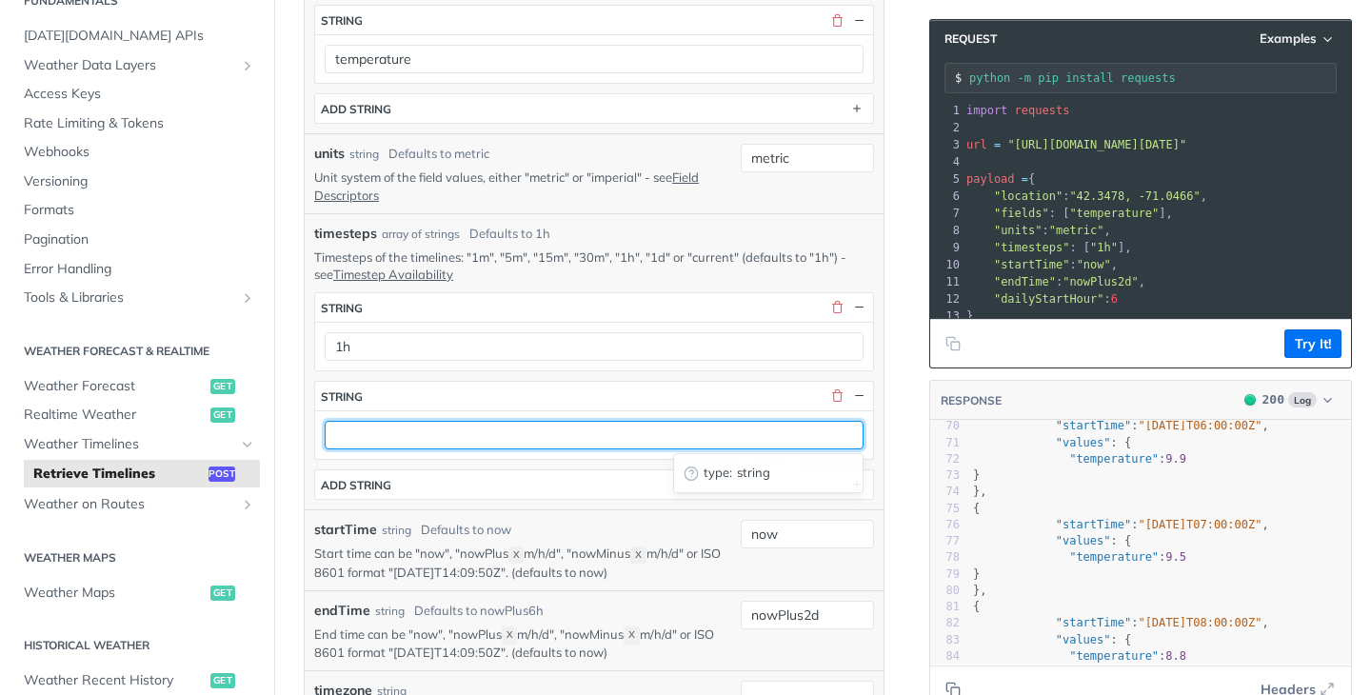
click at [697, 430] on input "text" at bounding box center [594, 435] width 539 height 29
type input "1d"
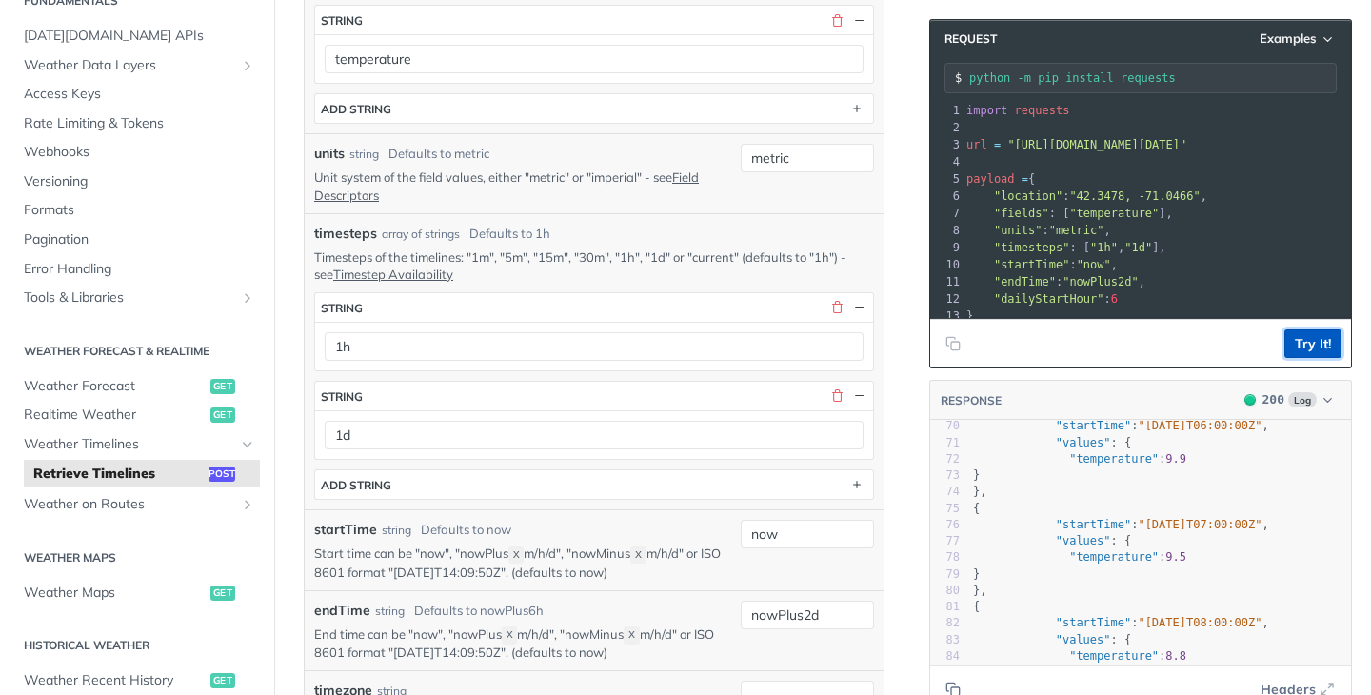
click at [1305, 347] on button "Try It!" at bounding box center [1312, 343] width 57 height 29
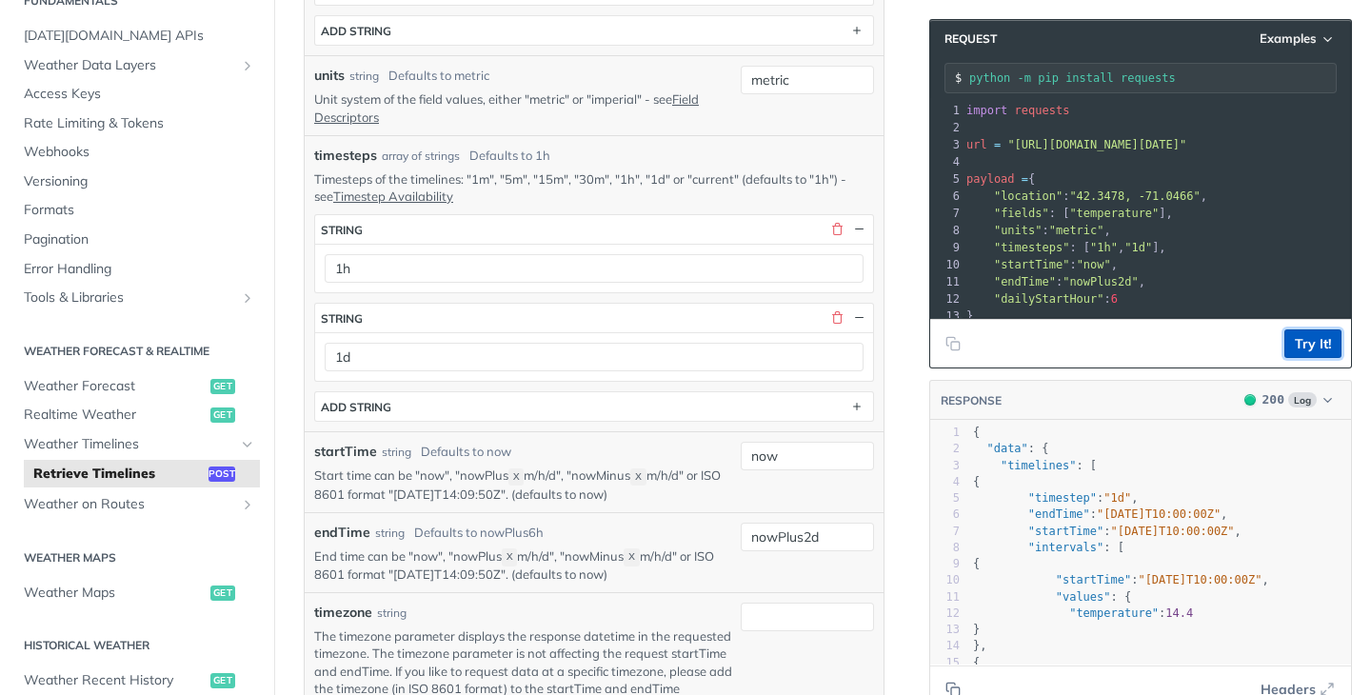
click at [1298, 347] on button "Try It!" at bounding box center [1312, 343] width 57 height 29
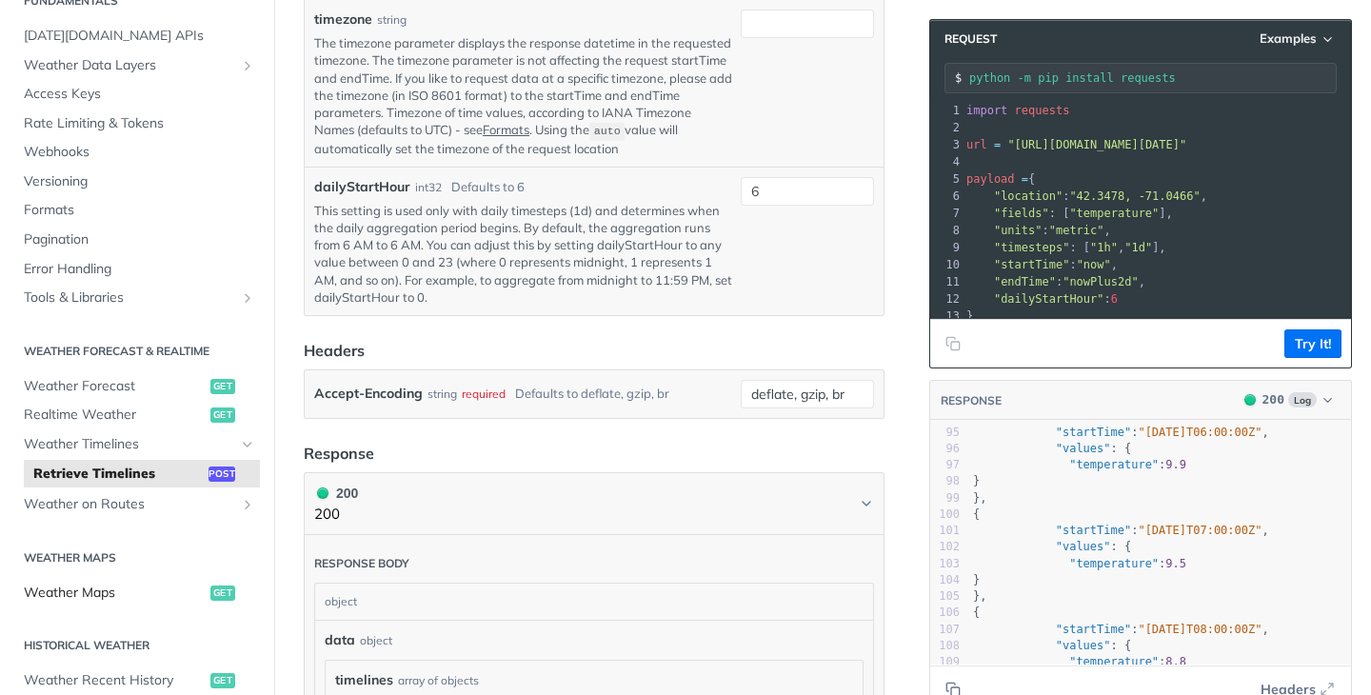
click at [141, 589] on span "Weather Maps" at bounding box center [115, 593] width 182 height 19
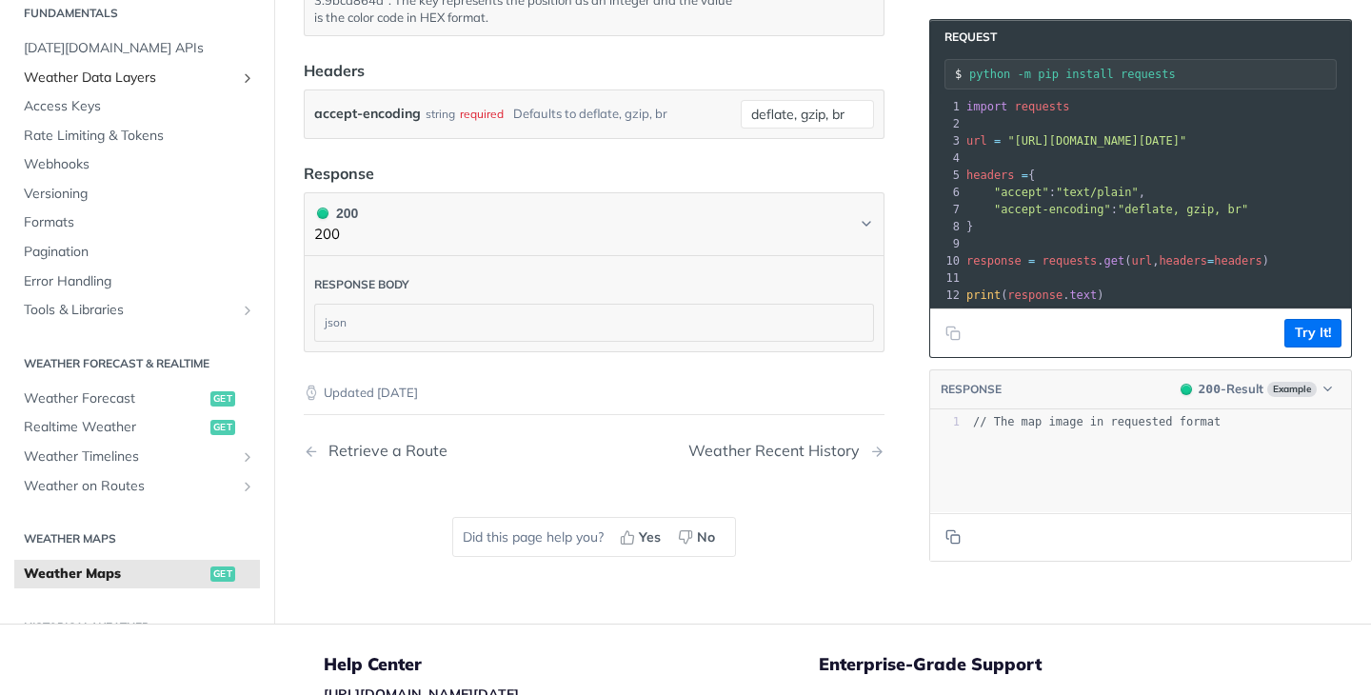
click at [205, 88] on span "Weather Data Layers" at bounding box center [129, 78] width 211 height 19
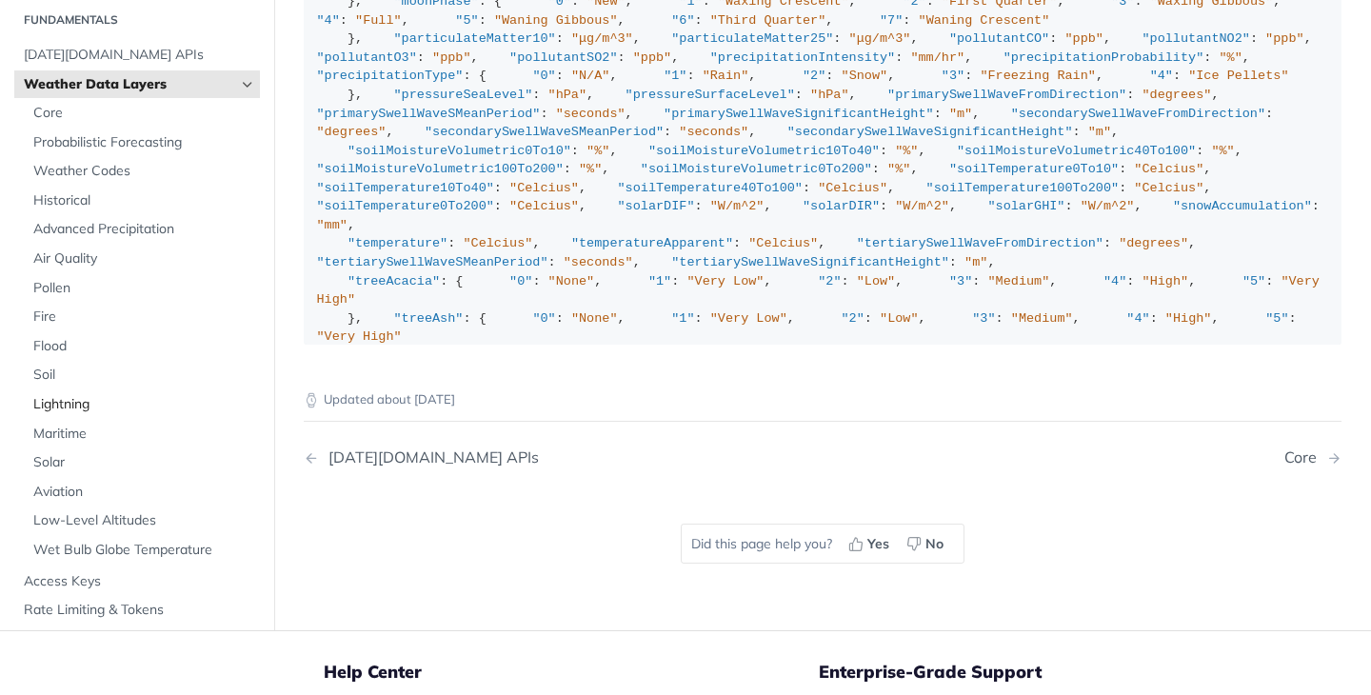
scroll to position [2280, 0]
